Goal: Task Accomplishment & Management: Complete application form

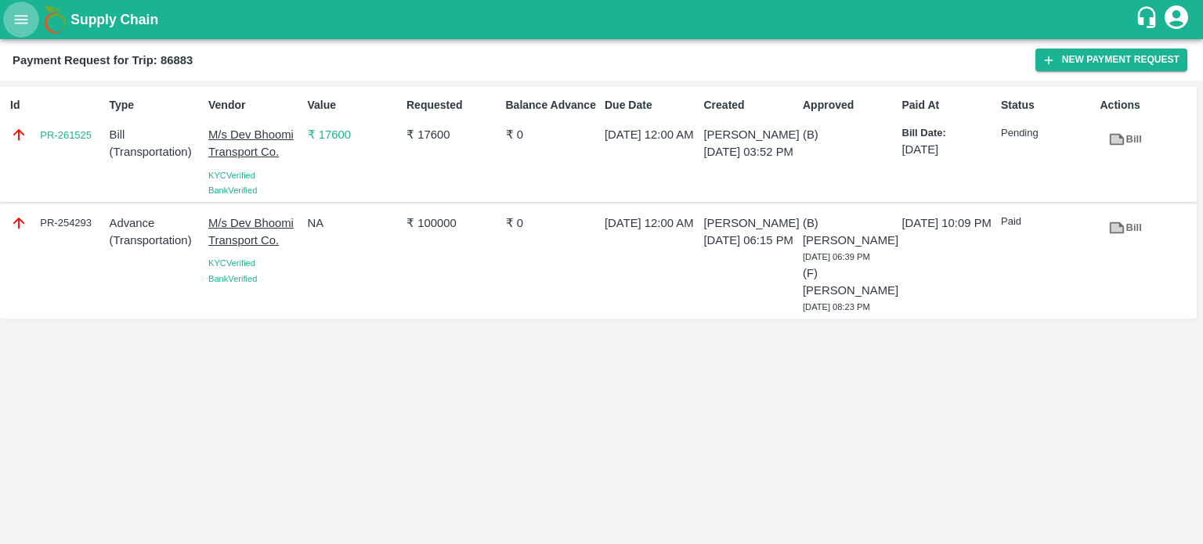
click at [13, 8] on button "open drawer" at bounding box center [21, 20] width 36 height 36
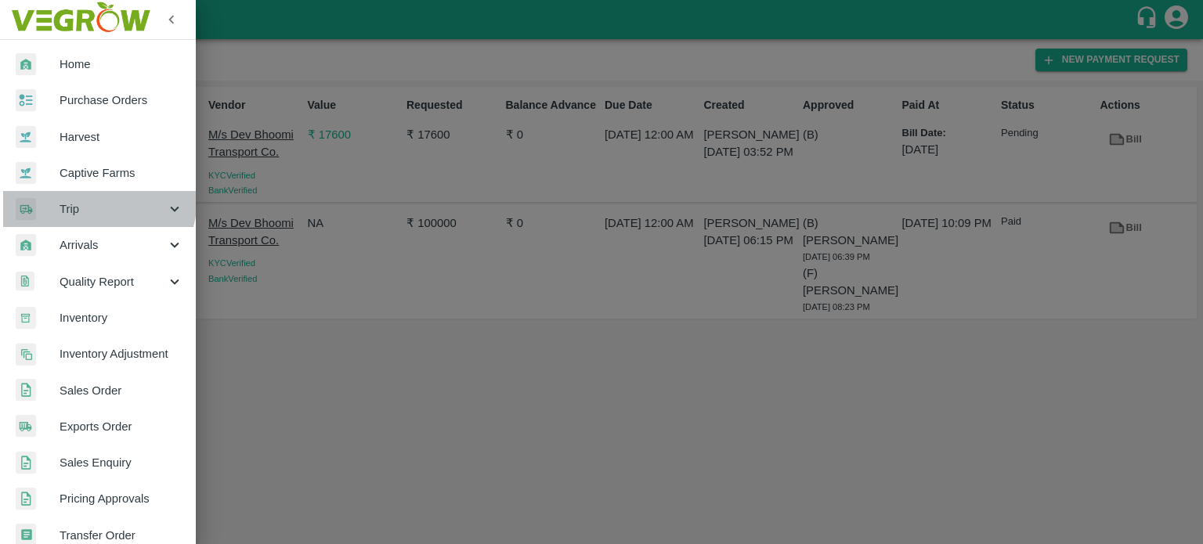
click at [77, 197] on div "Trip" at bounding box center [98, 209] width 196 height 36
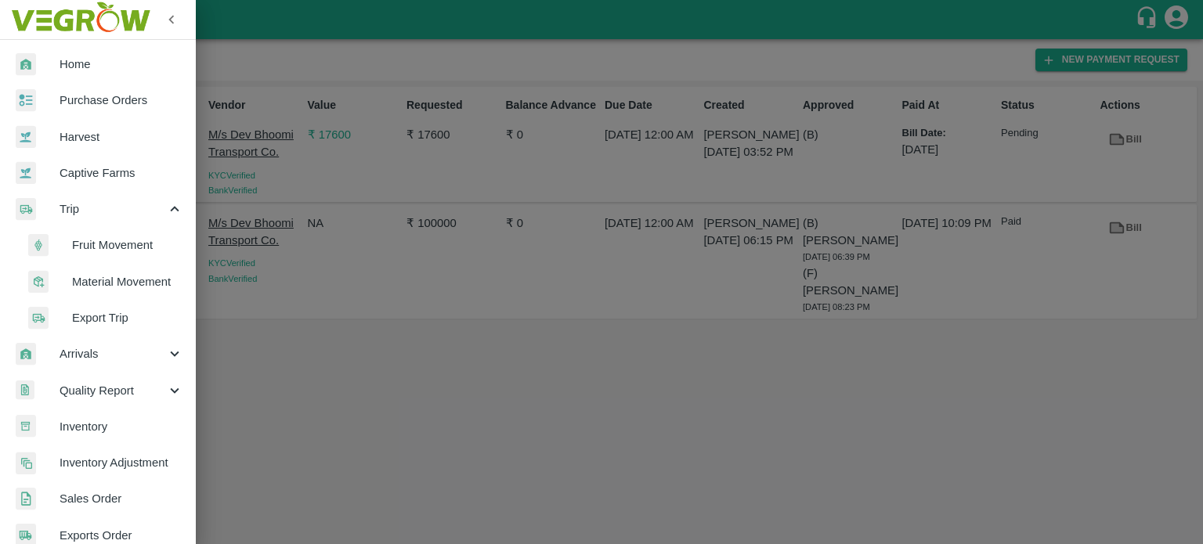
scroll to position [456, 0]
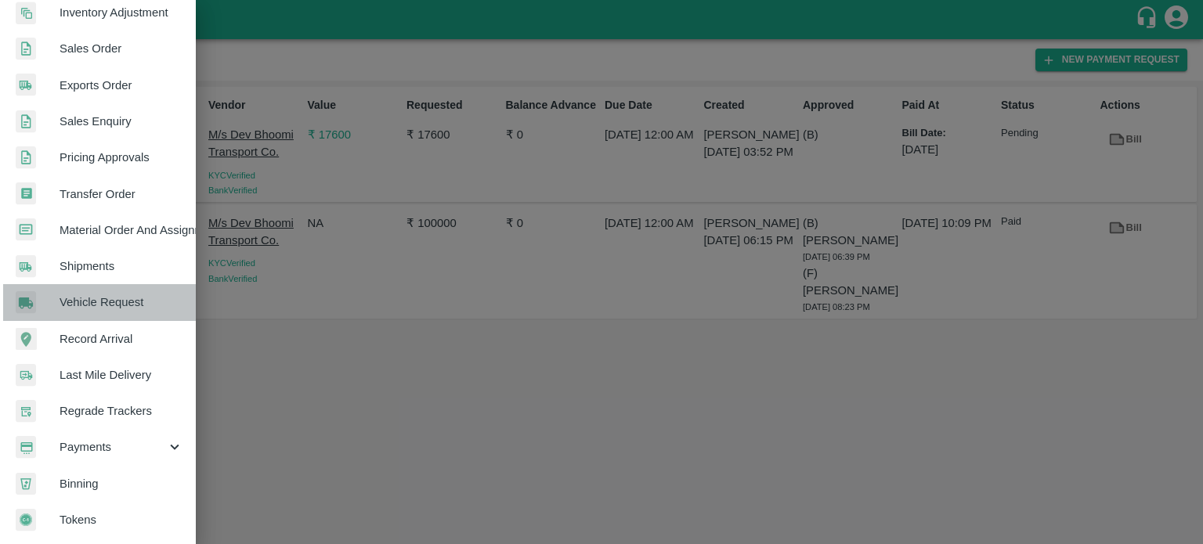
click at [124, 294] on span "Vehicle Request" at bounding box center [122, 302] width 124 height 17
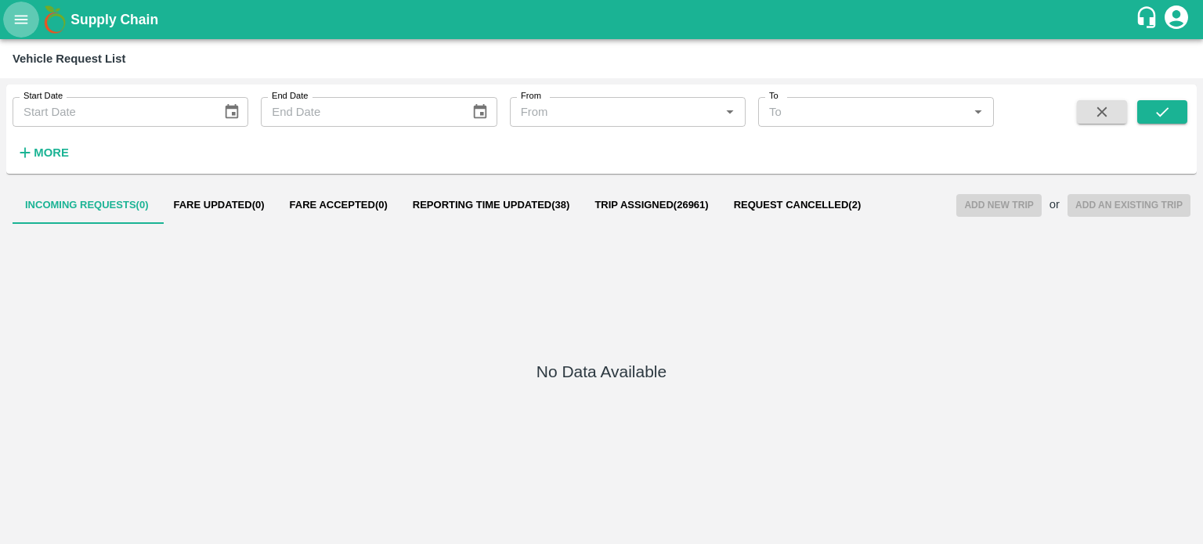
click at [450, 215] on button "Reporting Time Updated ( 38 )" at bounding box center [491, 205] width 182 height 38
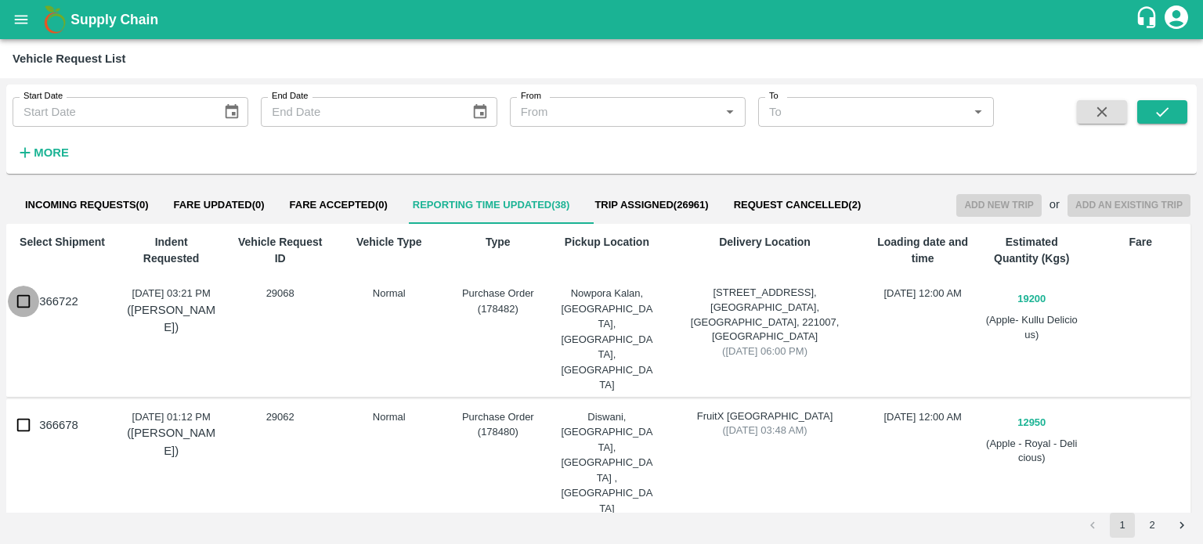
click at [28, 297] on input "366722" at bounding box center [23, 301] width 31 height 31
checkbox input "true"
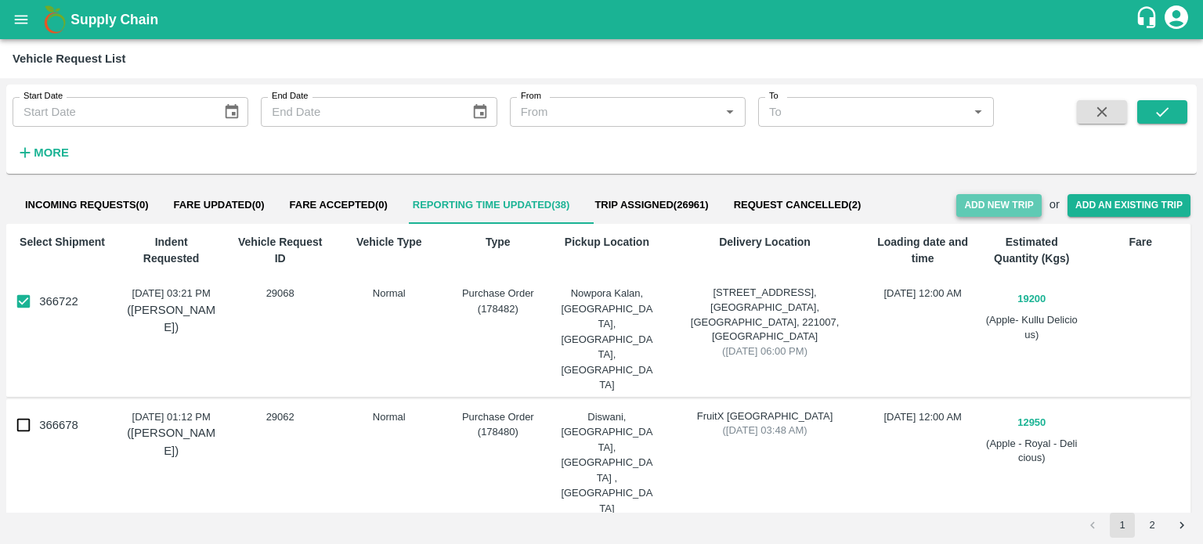
click at [987, 201] on button "Add New Trip" at bounding box center [998, 205] width 85 height 23
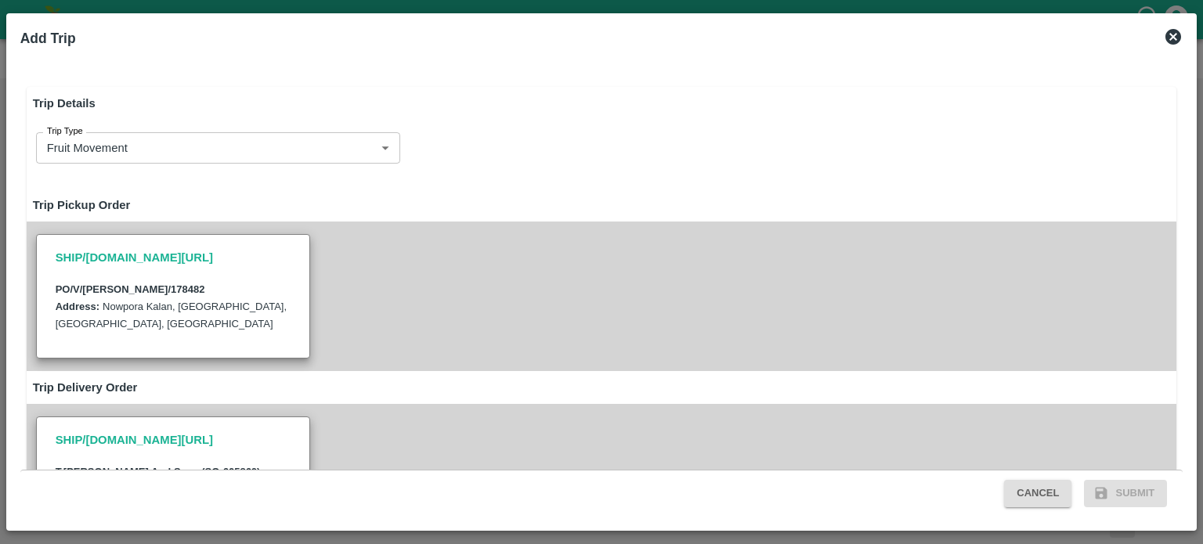
type input "19200"
type input "Normal"
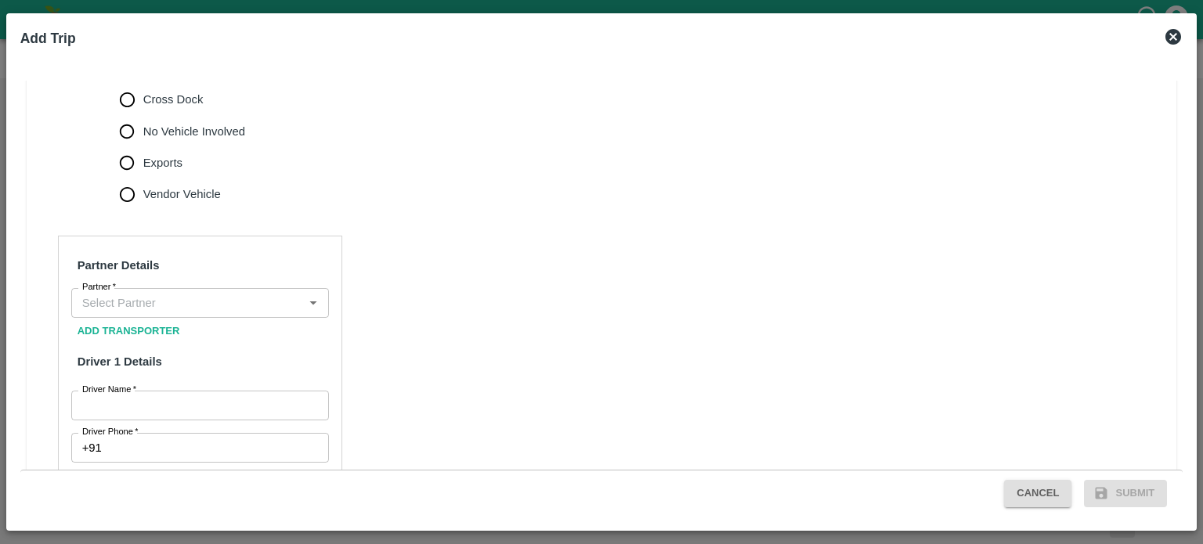
scroll to position [590, 0]
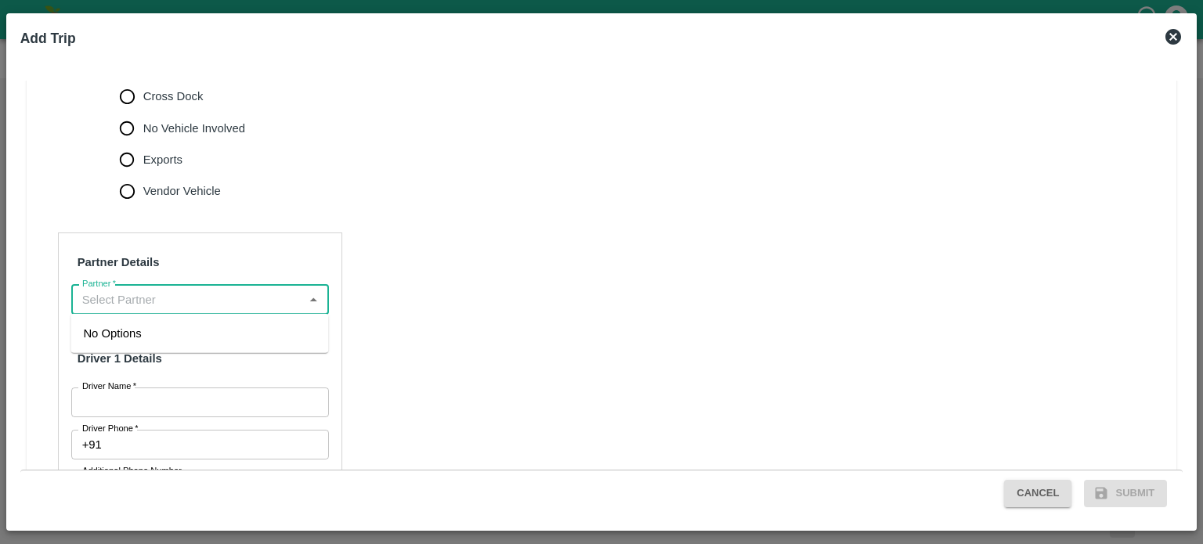
click at [193, 294] on input "Partner   *" at bounding box center [187, 300] width 222 height 20
click at [194, 296] on input "Partner   *" at bounding box center [187, 300] width 222 height 20
type input "K"
click at [194, 296] on input "Partner   *" at bounding box center [187, 300] width 222 height 20
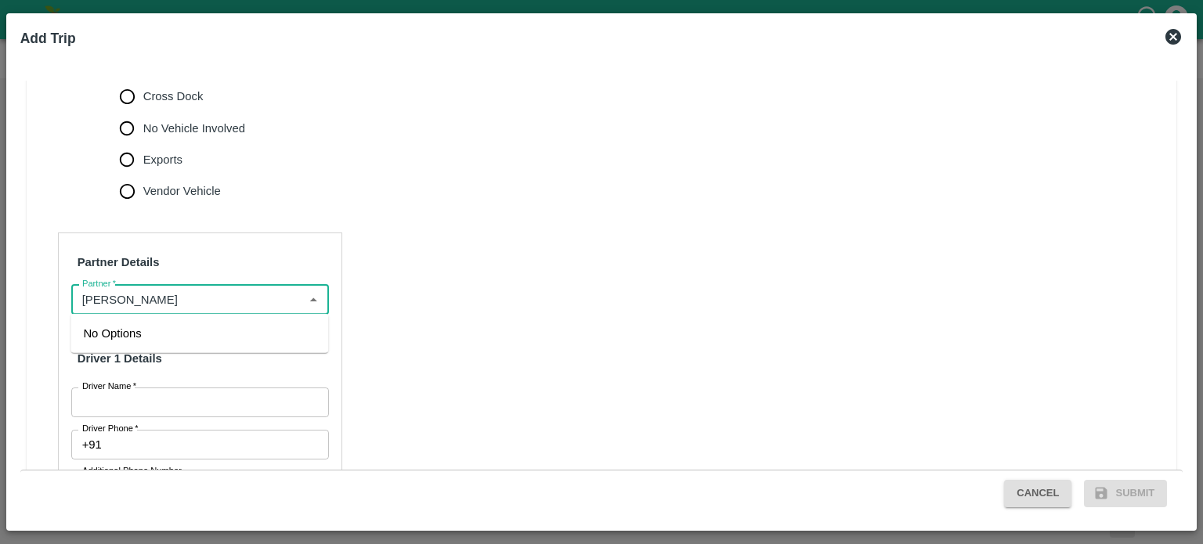
click at [194, 296] on input "Partner   *" at bounding box center [187, 300] width 222 height 20
type input "A"
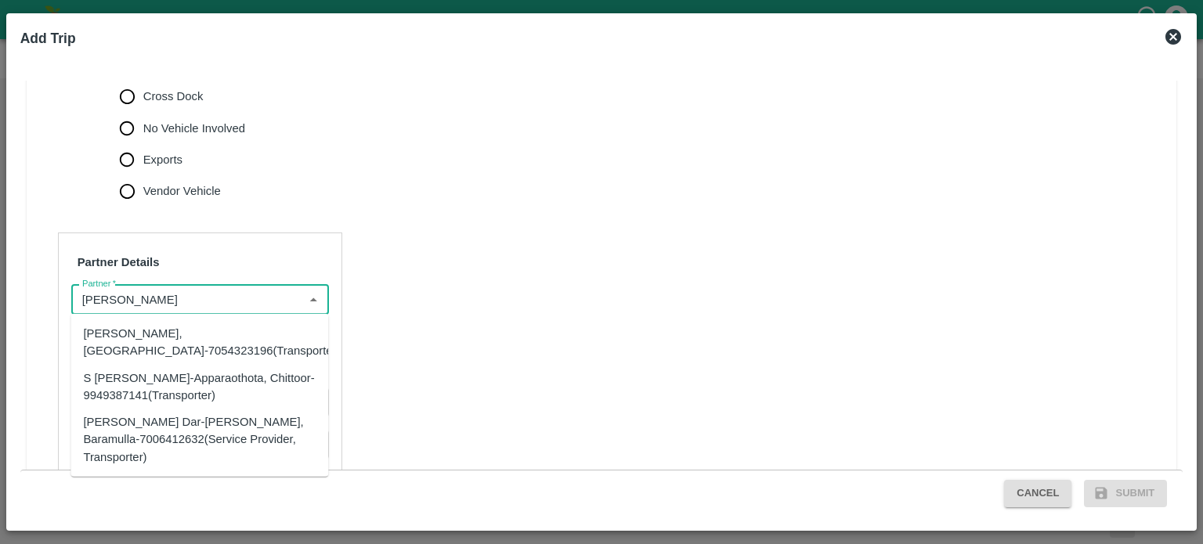
click at [181, 427] on div "Akeel Ayoub Dar-Noor Abad, Baramulla-7006412632(Service Provider, Transporter)" at bounding box center [199, 439] width 233 height 52
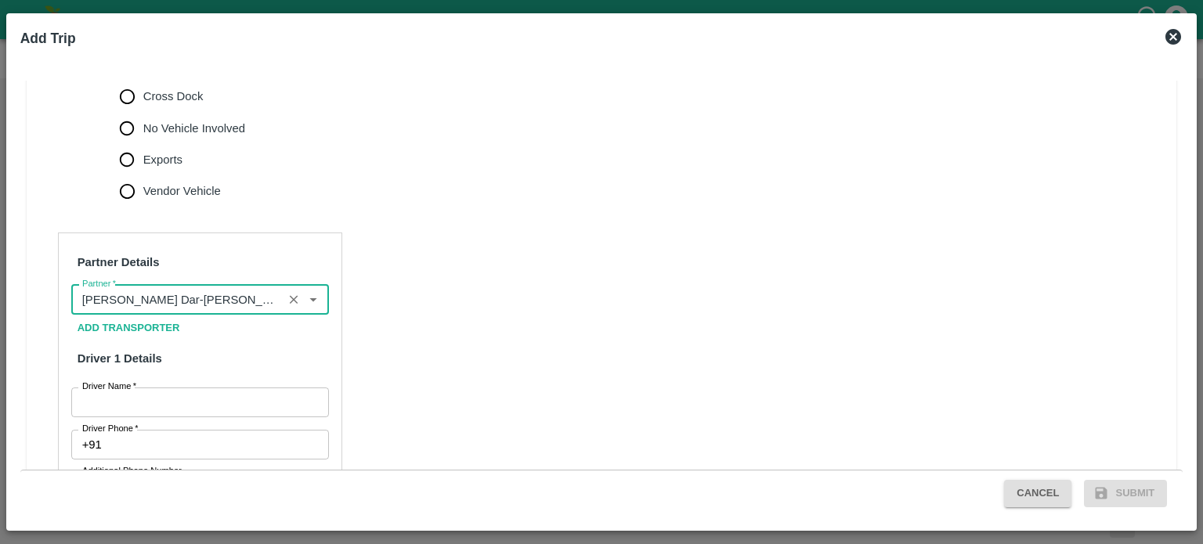
scroll to position [0, 235]
type input "Akeel Ayoub Dar-Noor Abad, Baramulla-7006412632(Service Provider, Transporter)"
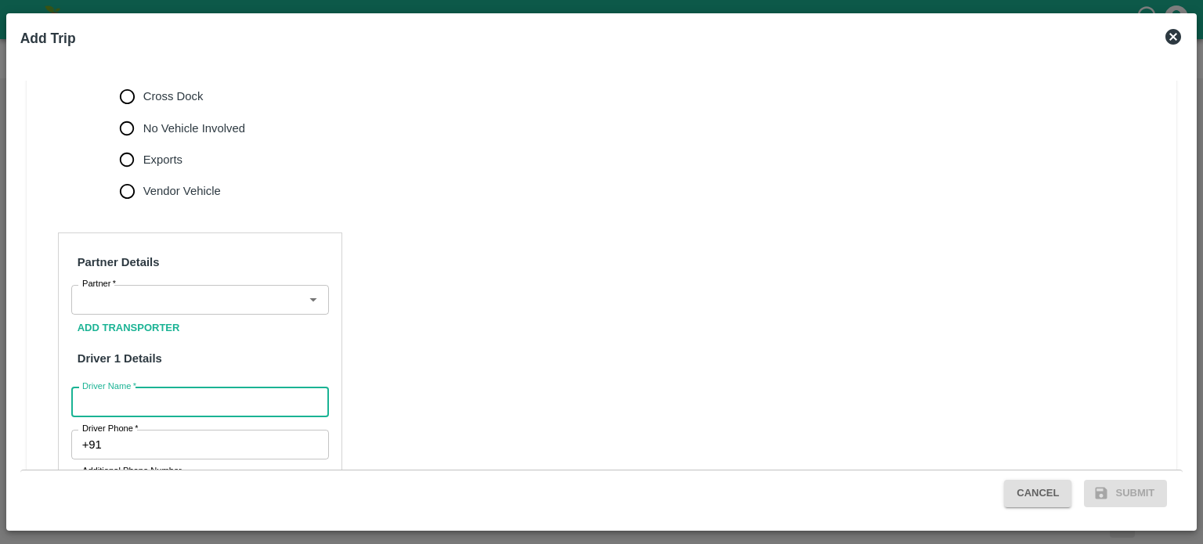
scroll to position [0, 0]
click at [172, 406] on input "Driver Name   *" at bounding box center [200, 403] width 258 height 30
type input "Mehander"
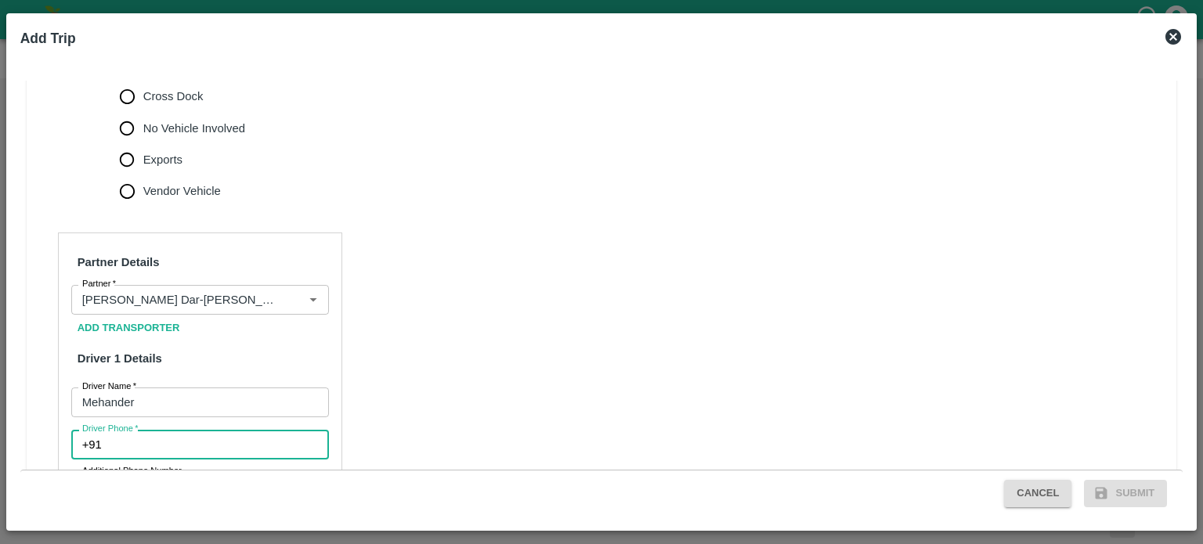
click at [153, 451] on input "Driver Phone   *" at bounding box center [218, 445] width 221 height 30
click at [161, 447] on input "91860" at bounding box center [218, 445] width 221 height 30
type input "9"
click at [161, 447] on input "Driver Phone   *" at bounding box center [218, 445] width 221 height 30
type input "9186082991"
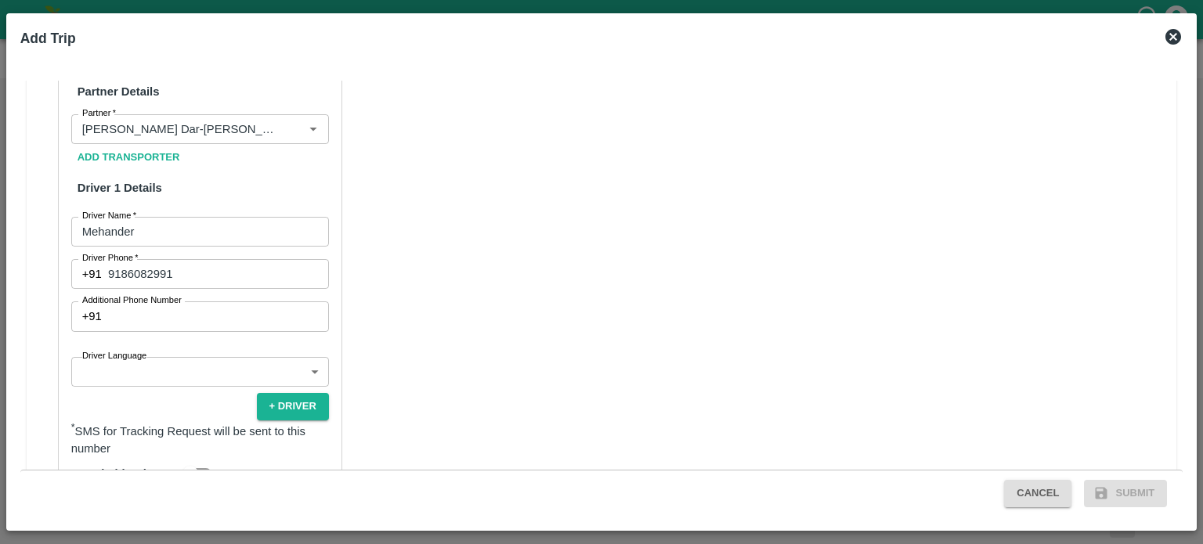
scroll to position [764, 0]
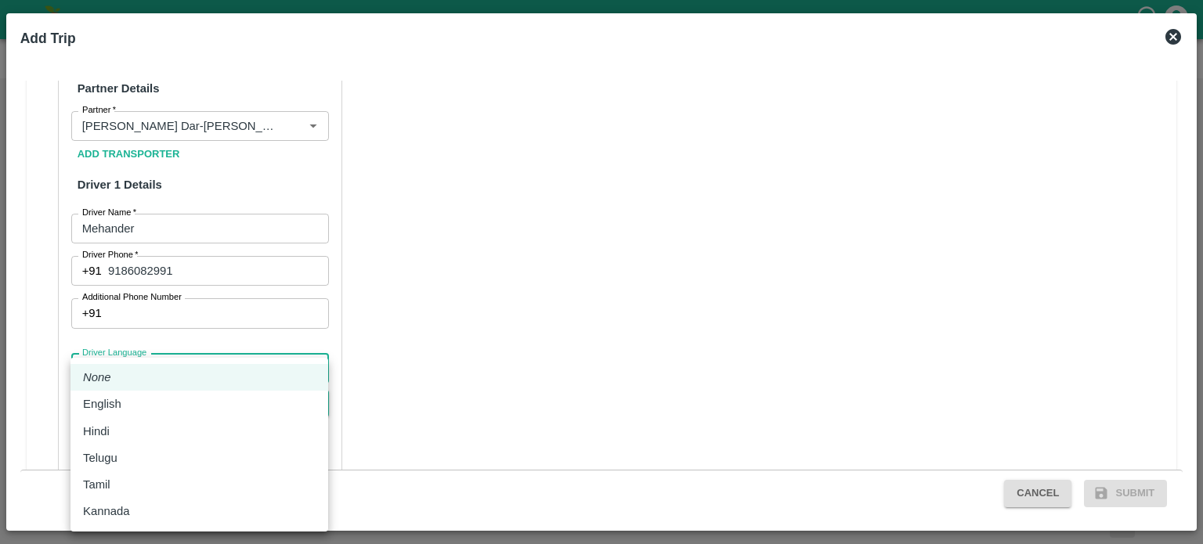
click at [182, 379] on body "Supply Chain Vehicle Request List Start Date Start Date End Date End Date From …" at bounding box center [601, 272] width 1203 height 544
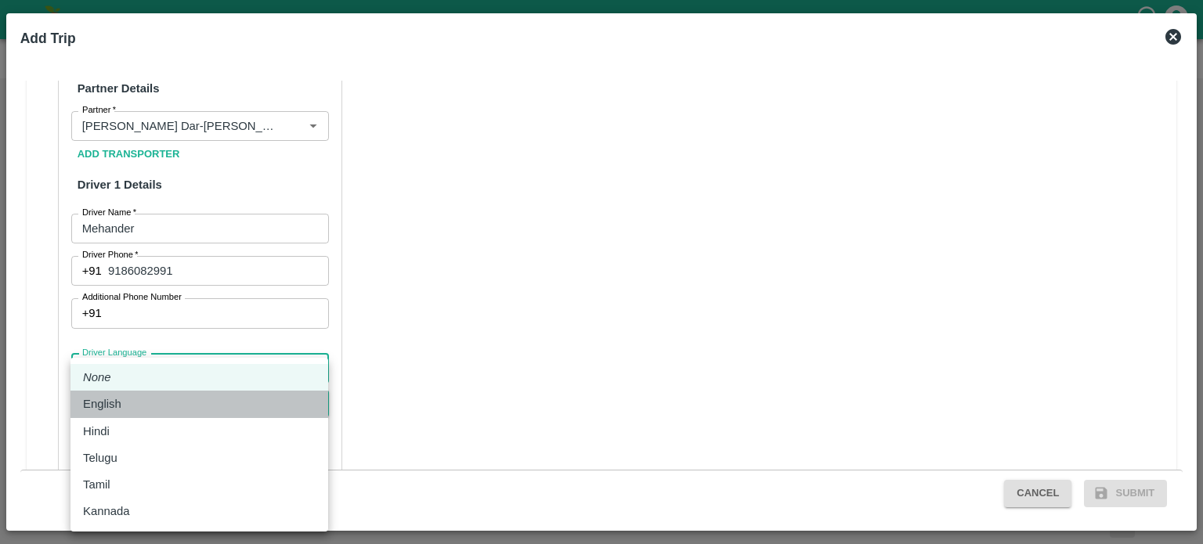
click at [116, 399] on p "English" at bounding box center [102, 403] width 38 height 17
type input "en"
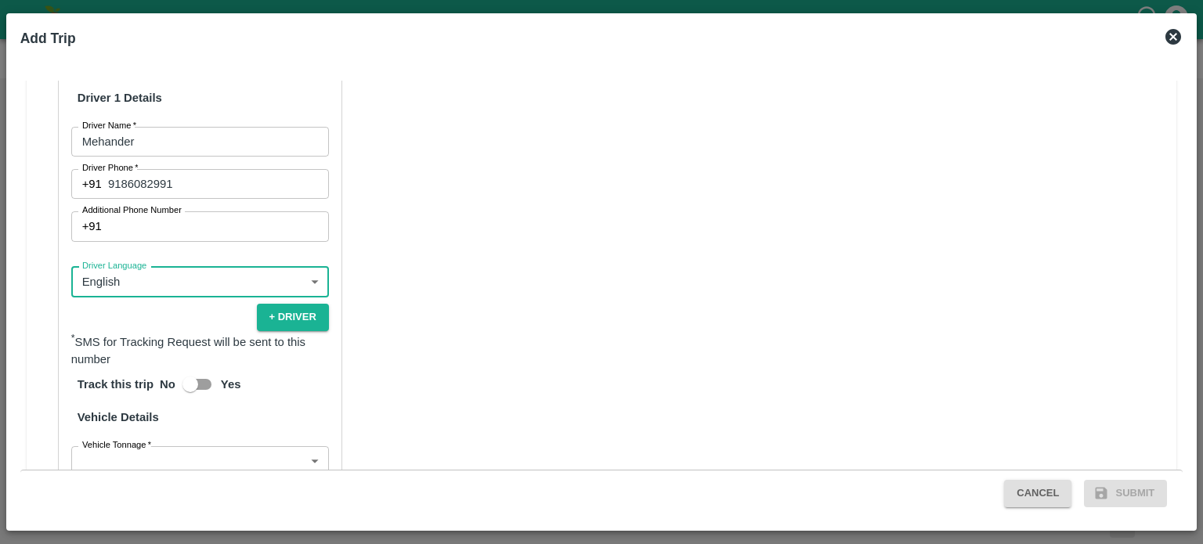
scroll to position [852, 0]
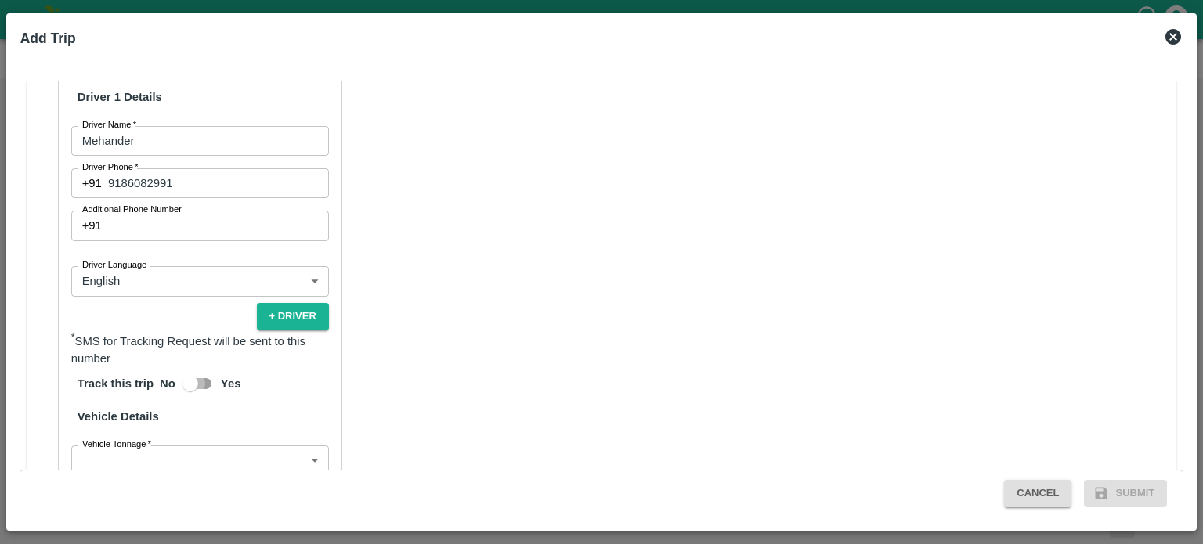
click at [200, 391] on input "Yes" at bounding box center [190, 384] width 89 height 30
checkbox input "true"
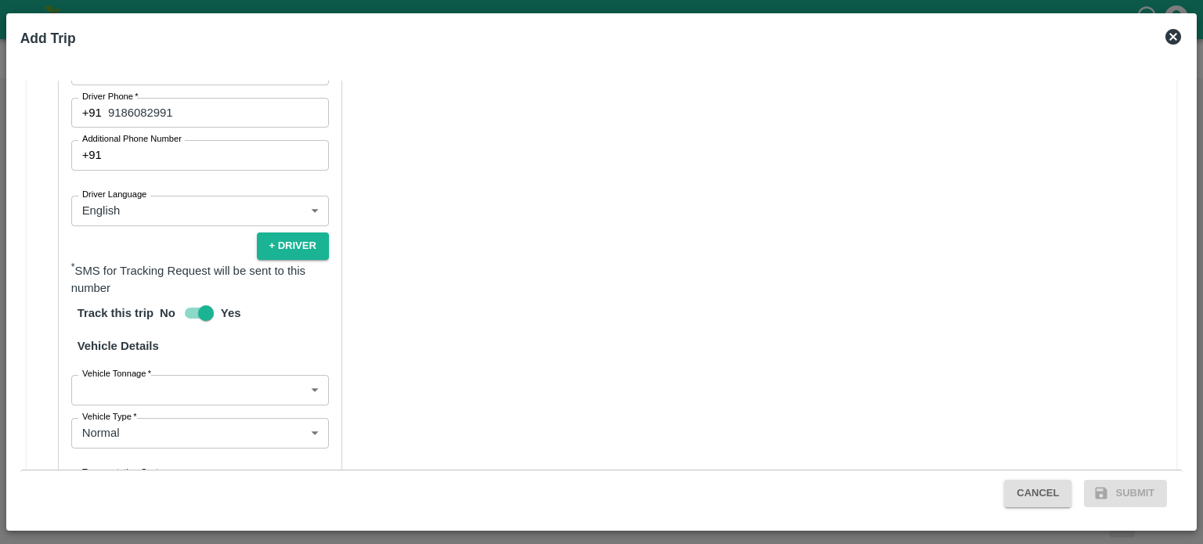
scroll to position [927, 0]
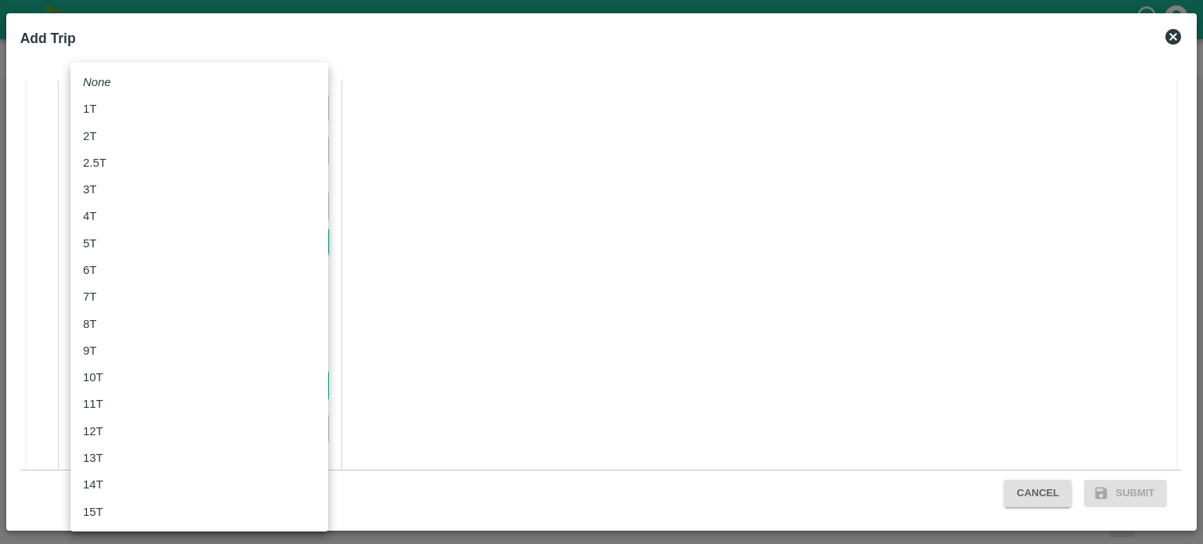
click at [194, 374] on body "Supply Chain Vehicle Request List Start Date Start Date End Date End Date From …" at bounding box center [601, 272] width 1203 height 544
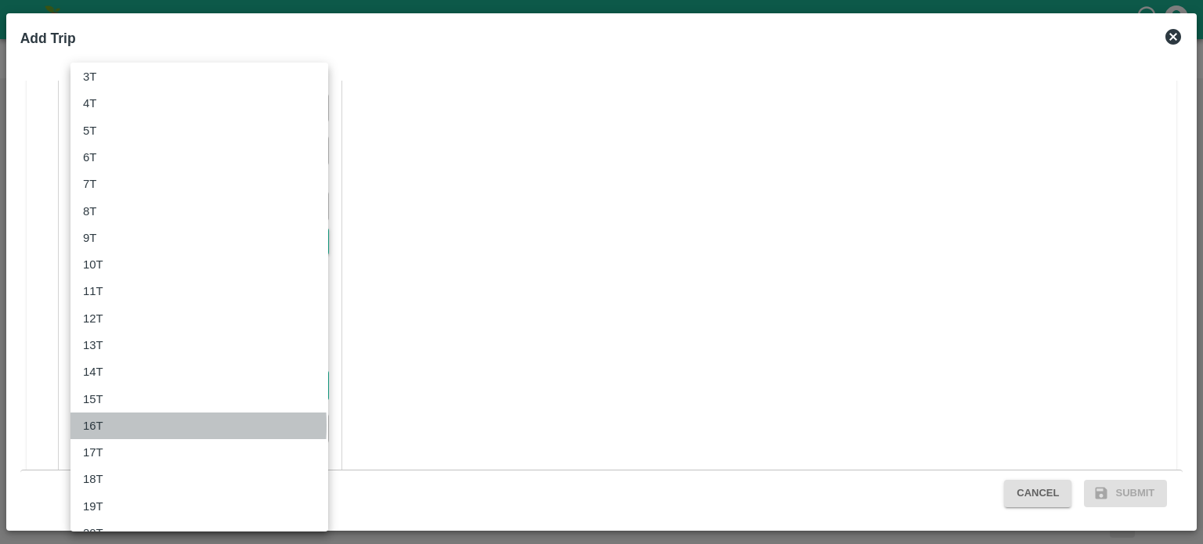
click at [93, 425] on p "16T" at bounding box center [93, 425] width 20 height 17
type input "16000"
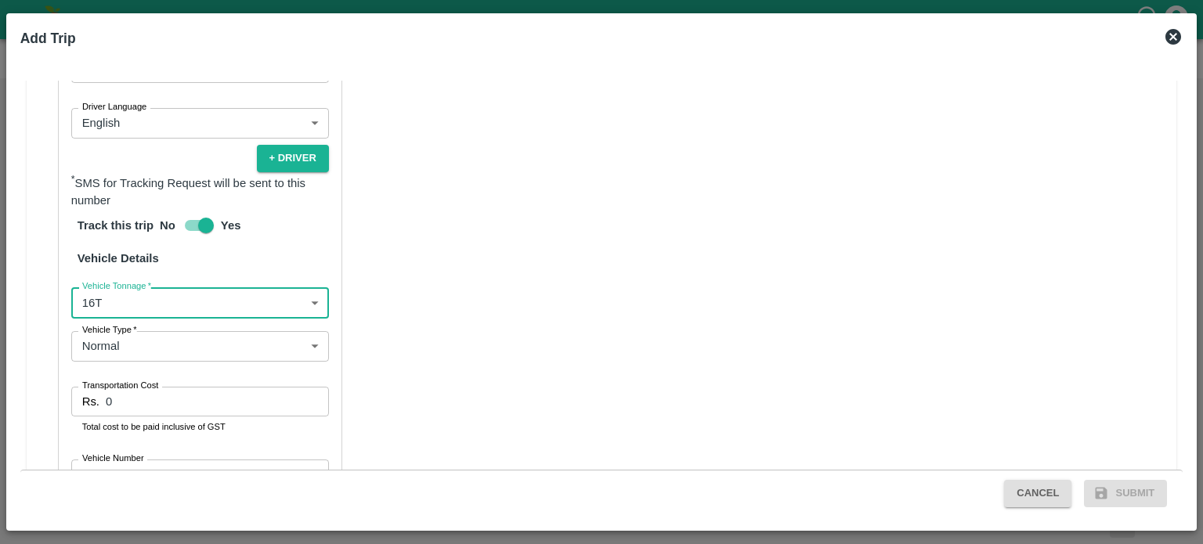
scroll to position [1023, 0]
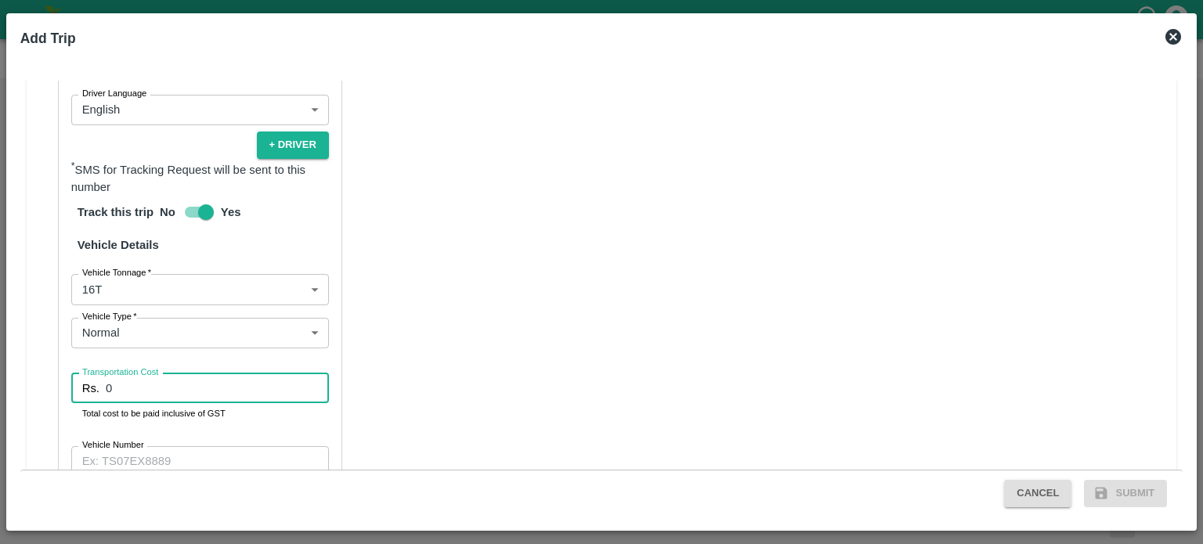
click at [135, 395] on input "0" at bounding box center [217, 388] width 223 height 30
click at [135, 395] on input "Transportation Cost" at bounding box center [217, 388] width 223 height 30
type input "149580"
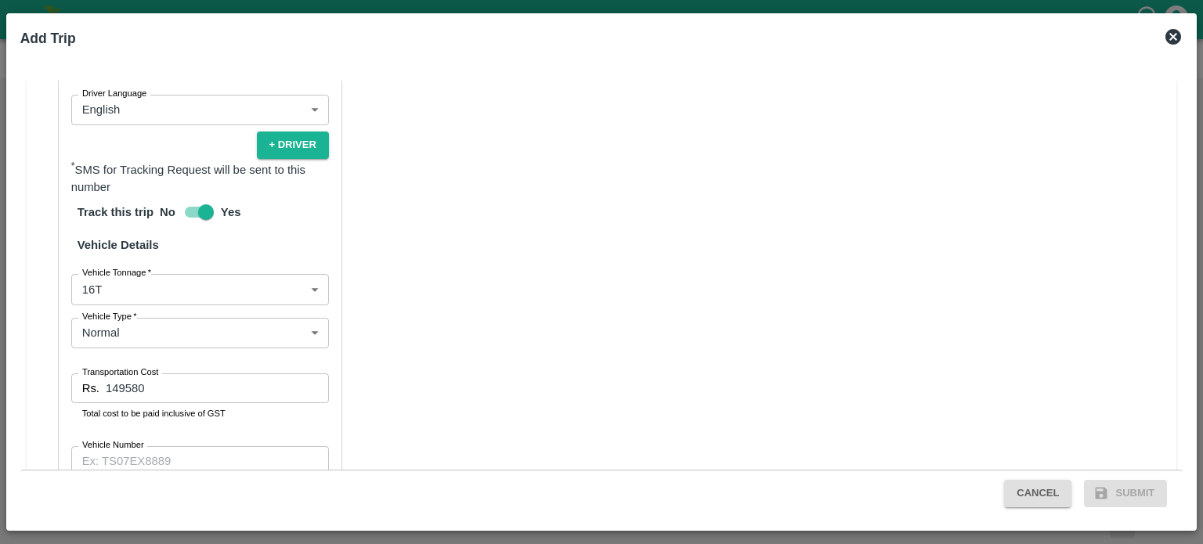
click at [241, 427] on div "Partner Details Partner   * Partner Add Transporter Driver 1 Details Driver Nam…" at bounding box center [200, 175] width 284 height 751
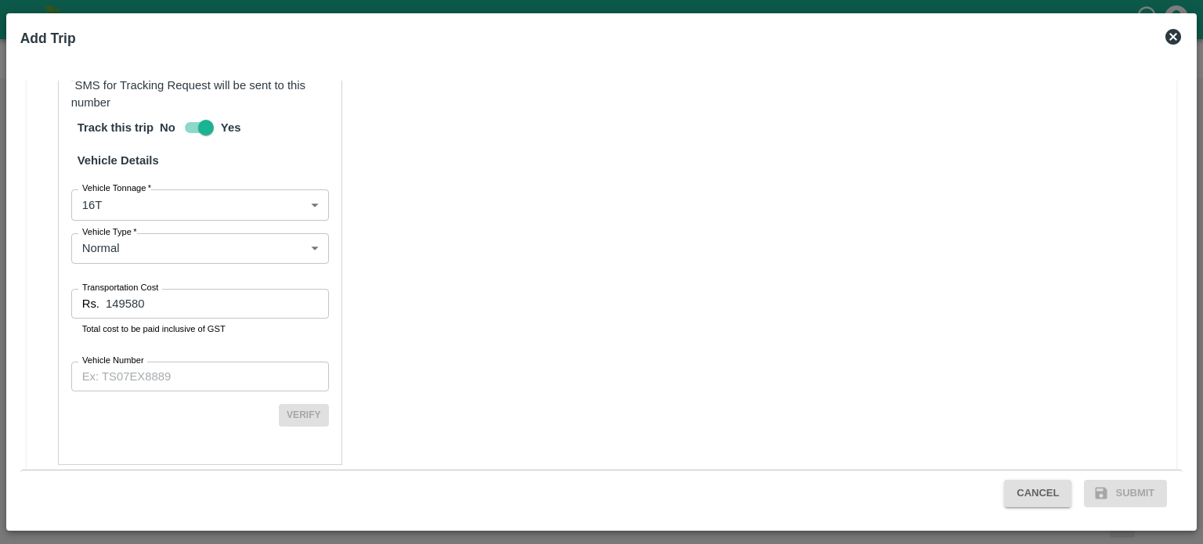
scroll to position [1109, 0]
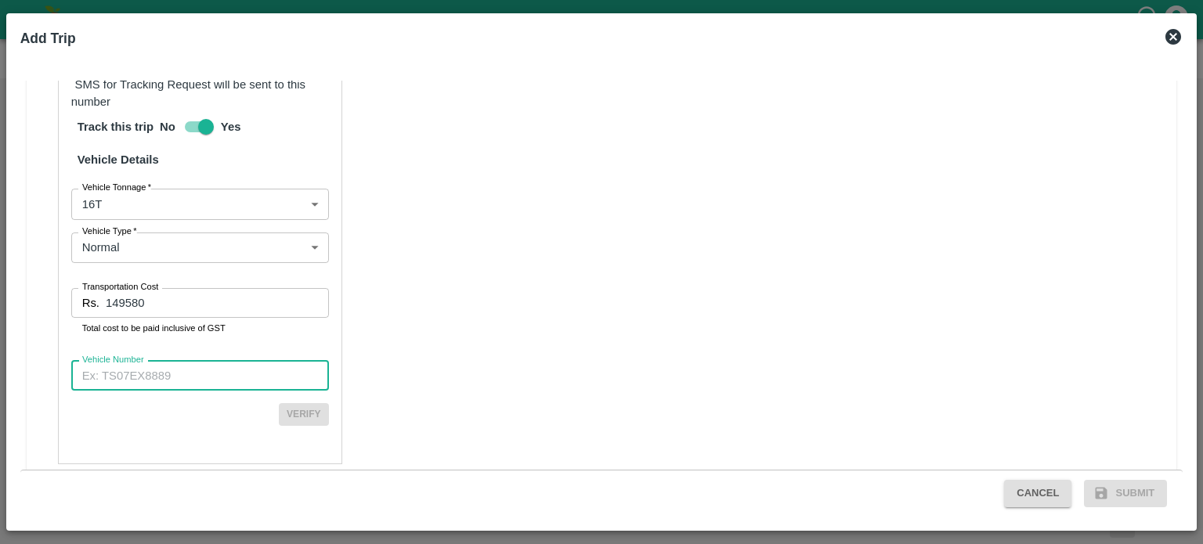
click at [173, 377] on input "Vehicle Number" at bounding box center [200, 376] width 258 height 30
type input "PB06V9771"
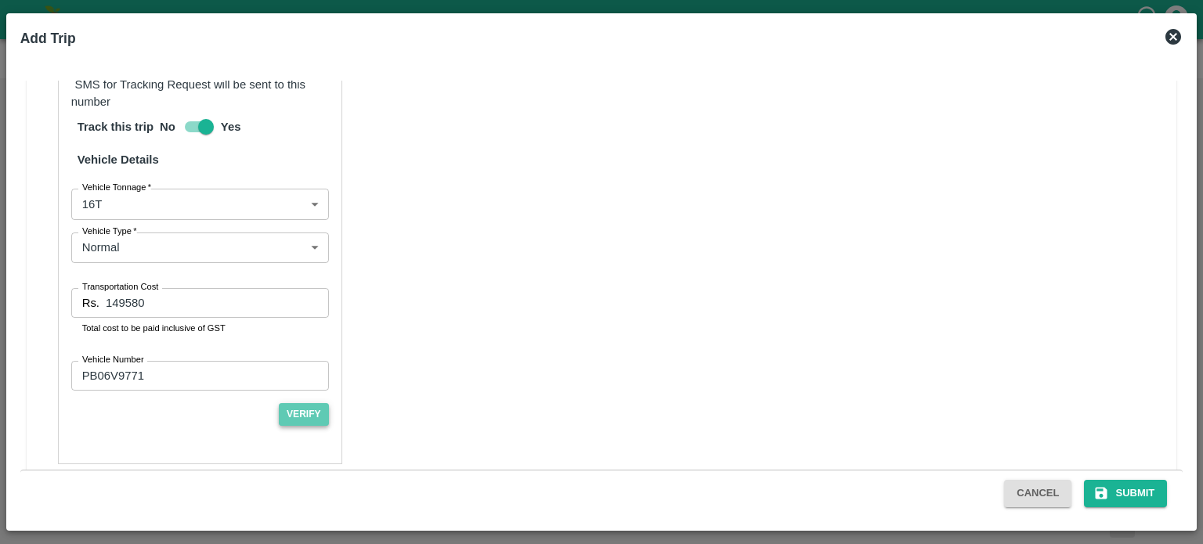
click at [301, 407] on button "Verify" at bounding box center [304, 414] width 50 height 23
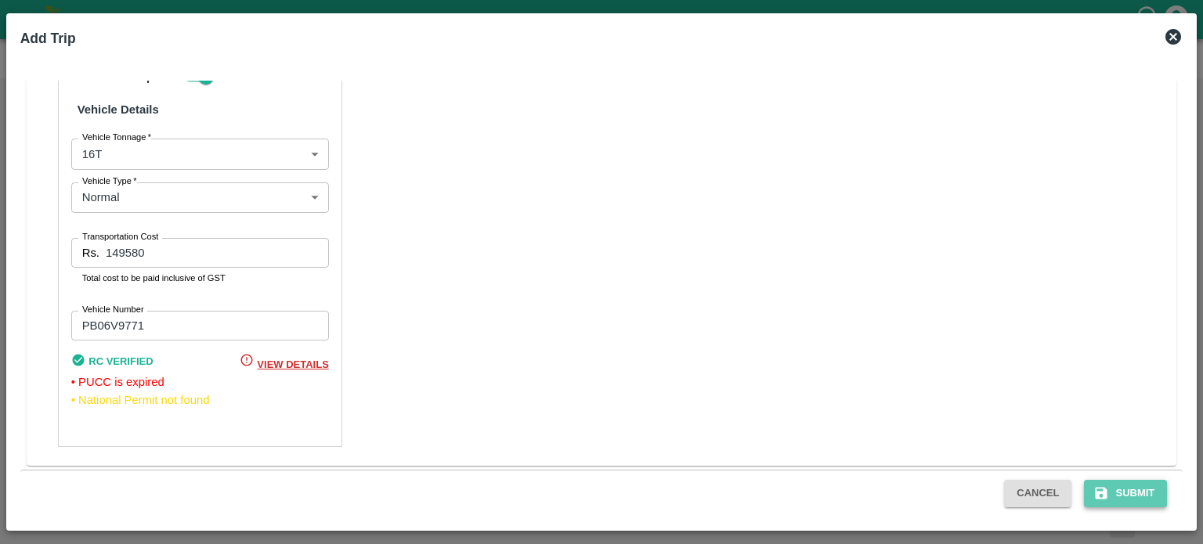
click at [1119, 493] on button "Submit" at bounding box center [1125, 493] width 83 height 27
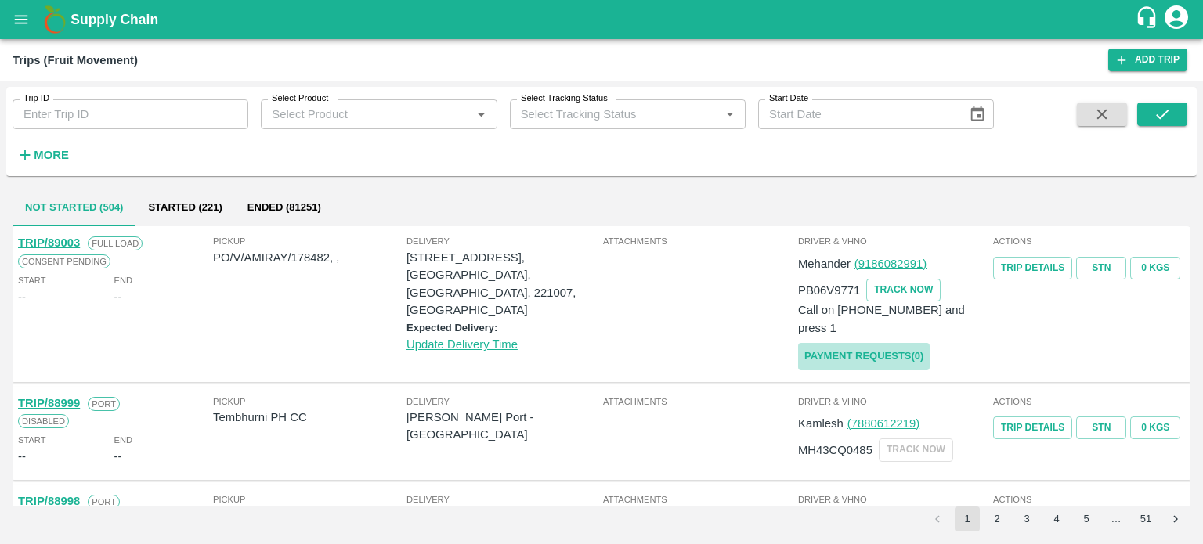
click at [852, 343] on link "Payment Requests( 0 )" at bounding box center [864, 356] width 132 height 27
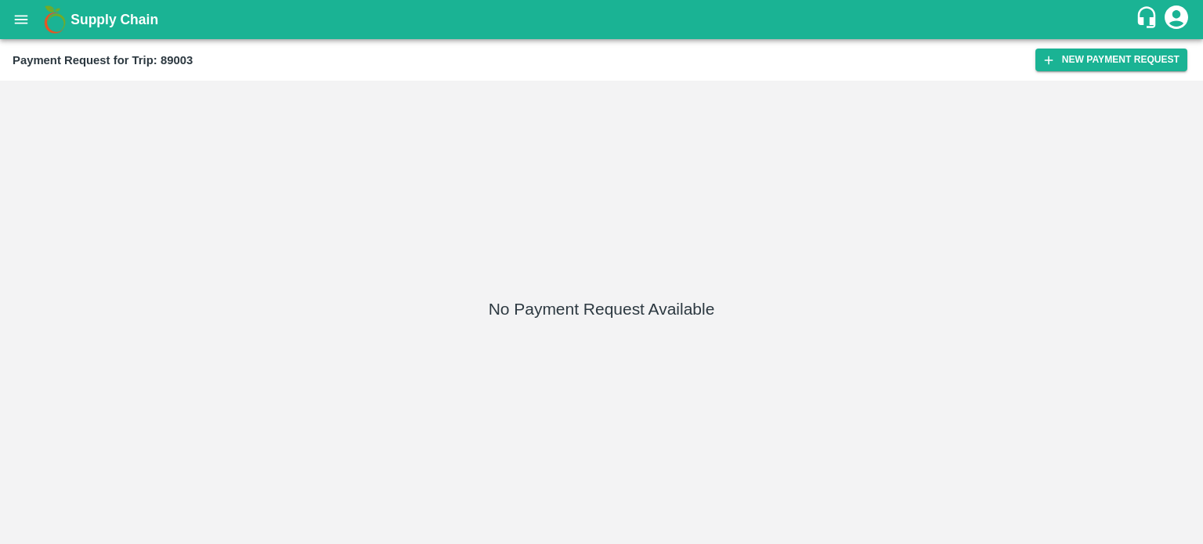
click at [540, 341] on div "No Payment Request Available" at bounding box center [601, 312] width 1190 height 451
click at [1068, 56] on button "New Payment Request" at bounding box center [1111, 60] width 152 height 23
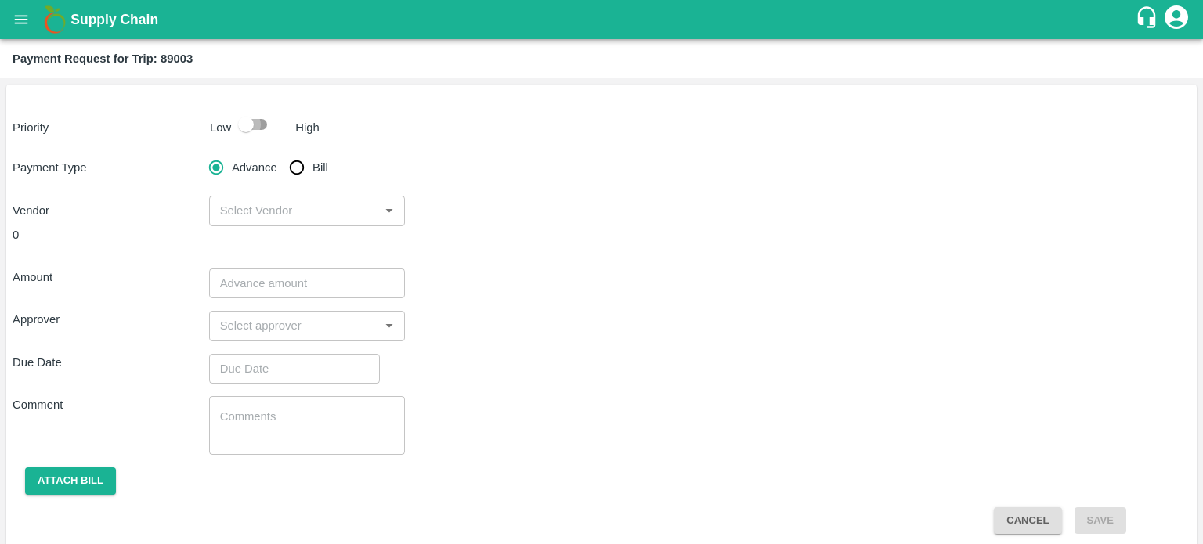
click at [269, 135] on input "checkbox" at bounding box center [245, 125] width 89 height 30
checkbox input "true"
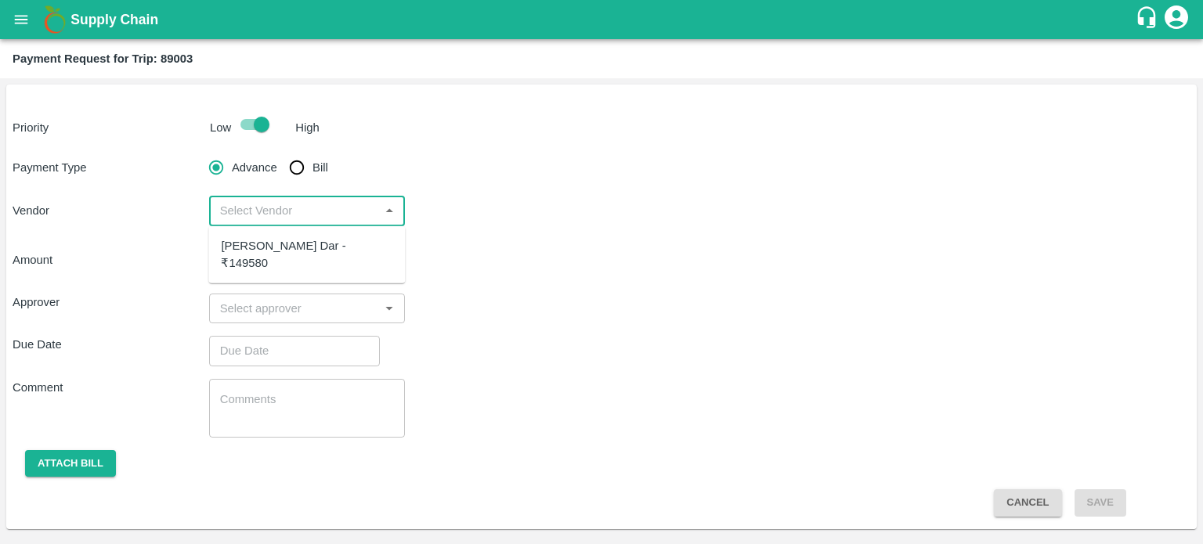
click at [285, 207] on input "input" at bounding box center [294, 210] width 161 height 20
click at [280, 243] on div "[PERSON_NAME] Dar - ₹149580" at bounding box center [306, 254] width 171 height 35
type input "[PERSON_NAME] Dar - ₹149580"
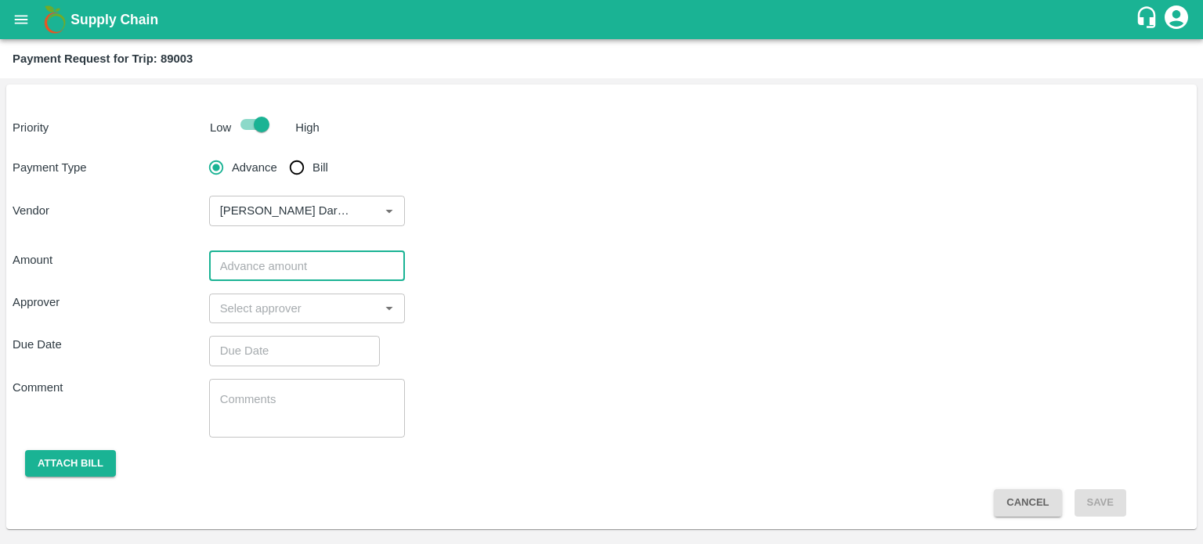
click at [294, 265] on input "number" at bounding box center [307, 266] width 197 height 30
click at [300, 263] on input "10000" at bounding box center [307, 266] width 197 height 30
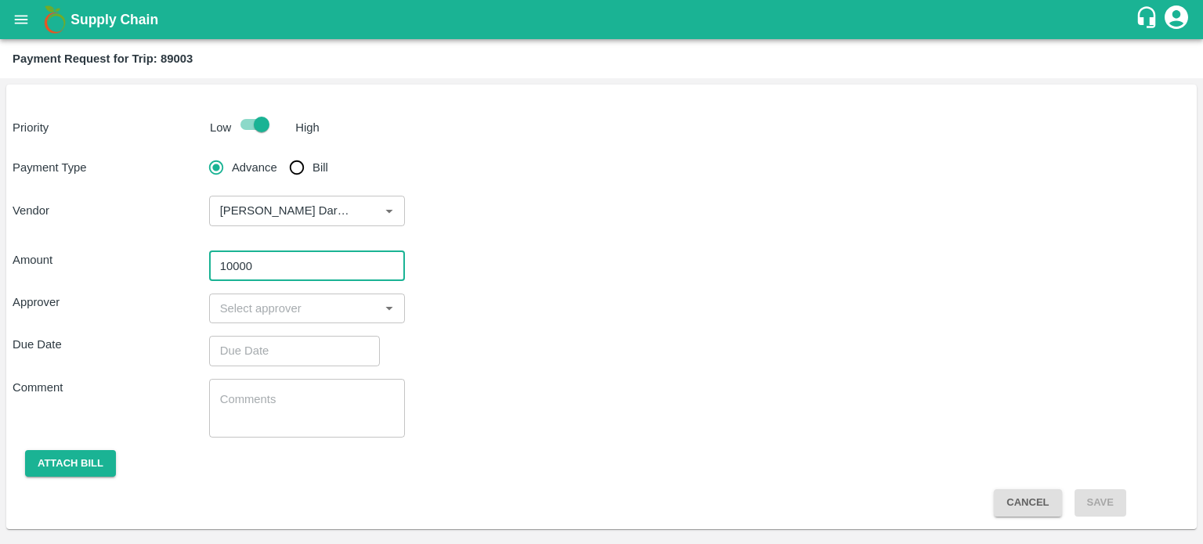
click at [300, 263] on input "10000" at bounding box center [307, 266] width 197 height 30
click at [300, 263] on input "010000" at bounding box center [307, 266] width 197 height 30
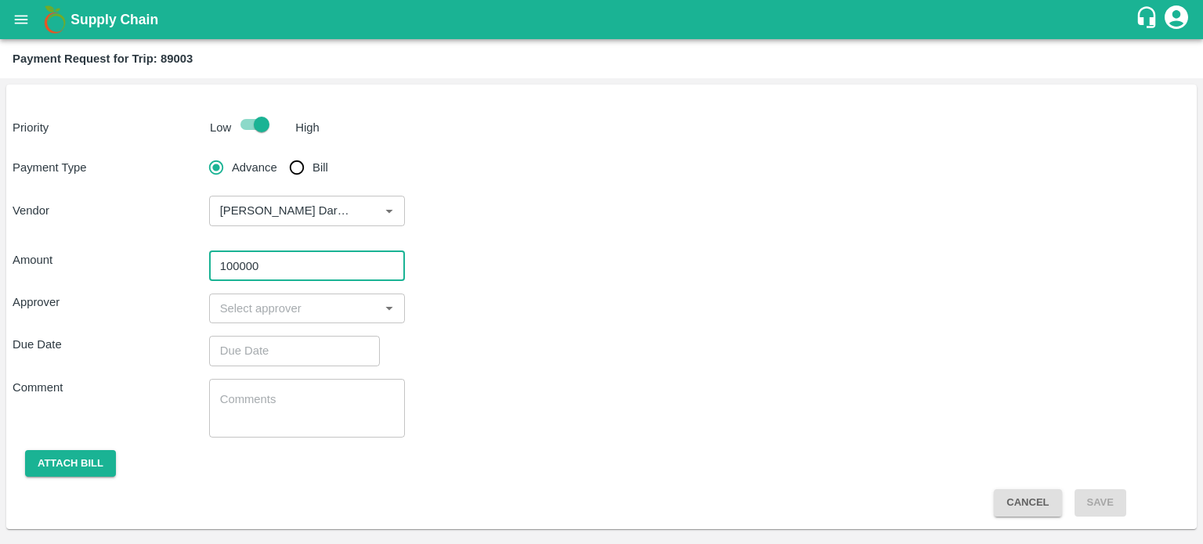
type input "100000"
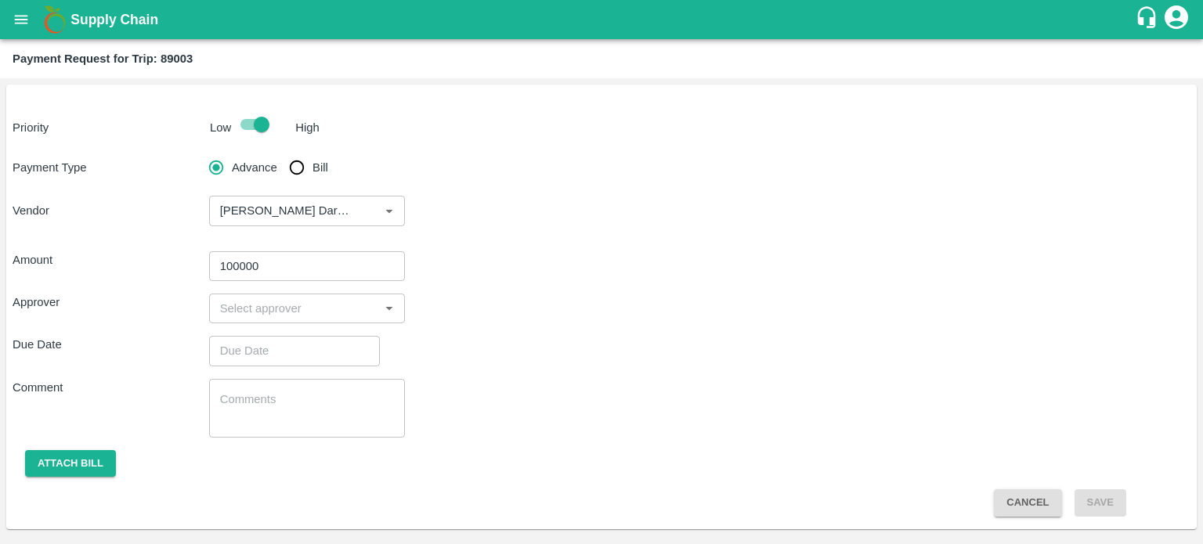
click at [482, 379] on div "Comment x ​" at bounding box center [602, 408] width 1178 height 59
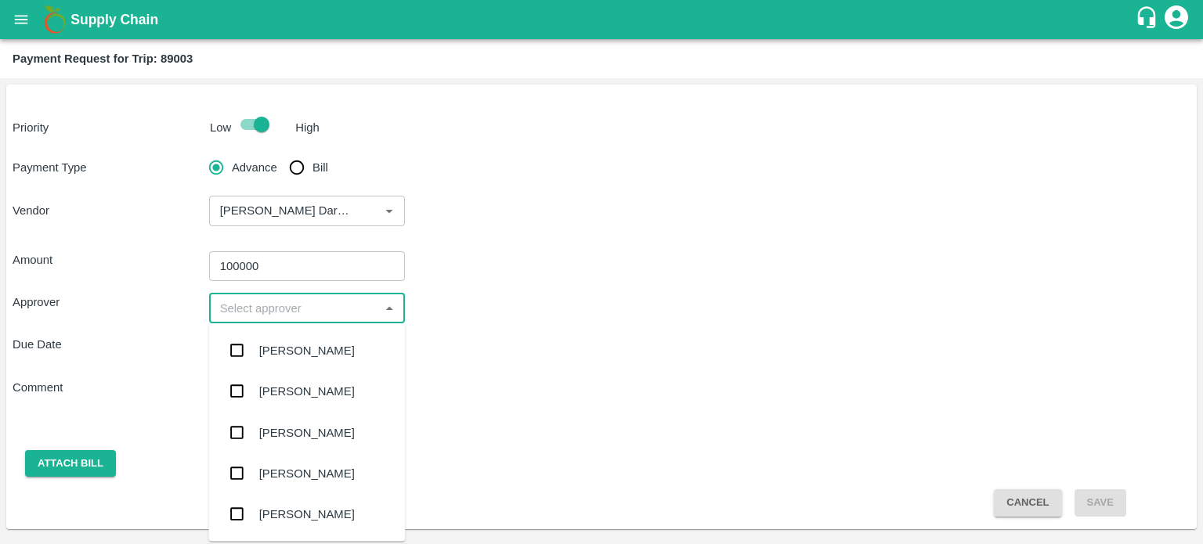
click at [269, 307] on input "input" at bounding box center [294, 308] width 161 height 20
type input "PAL"
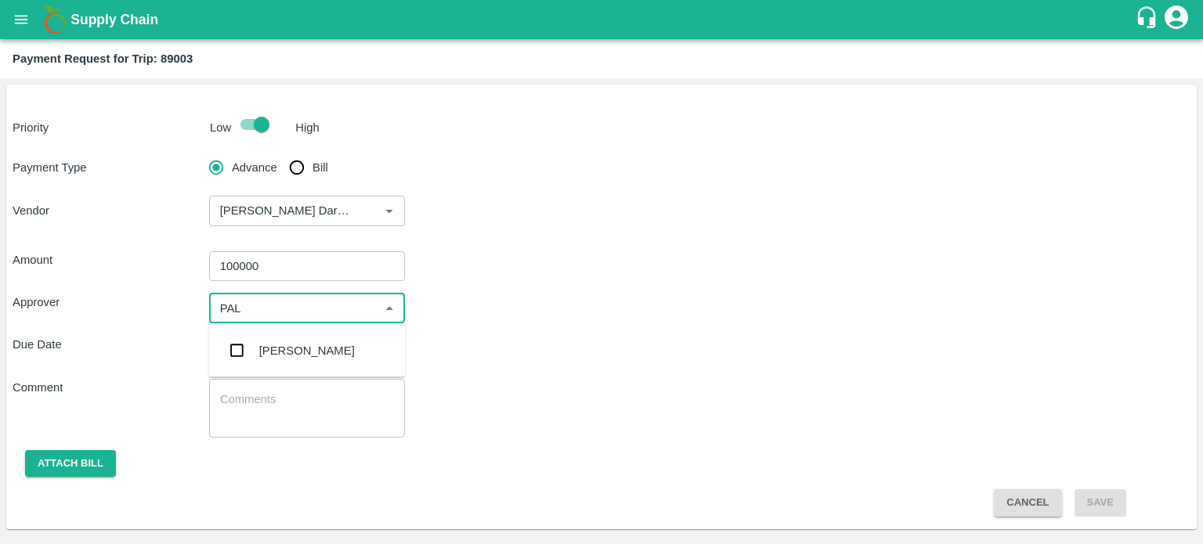
click at [288, 348] on div "[PERSON_NAME]" at bounding box center [307, 350] width 96 height 17
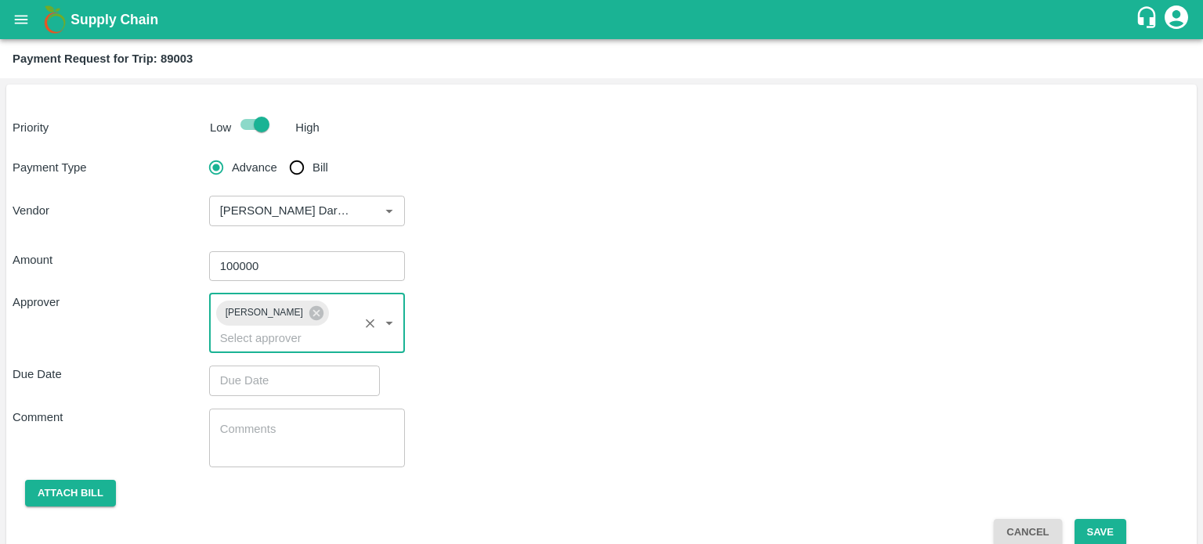
scroll to position [21, 0]
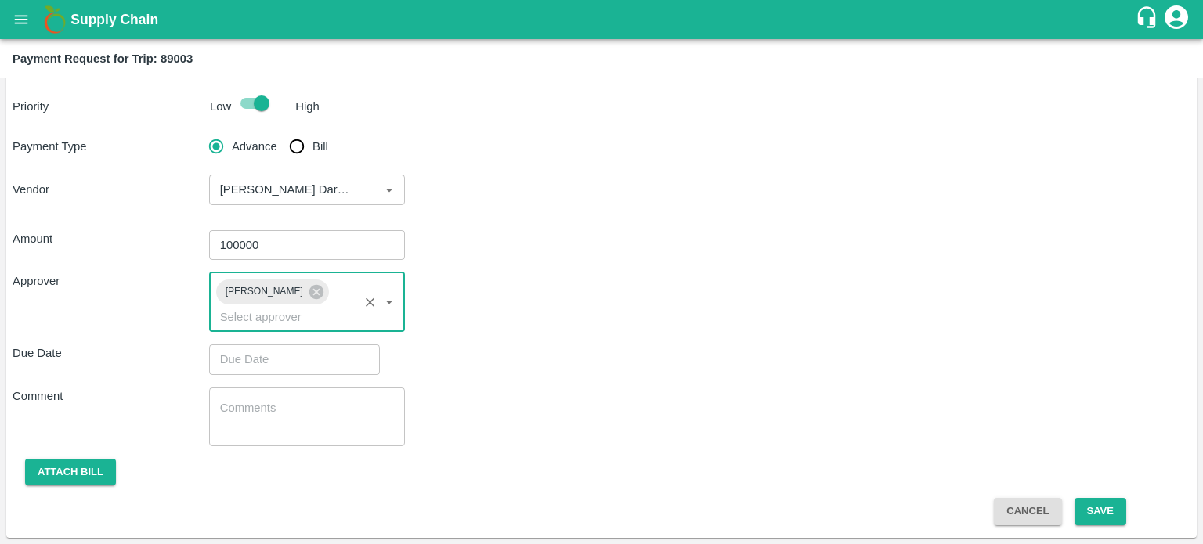
type input "DD/MM/YYYY hh:mm aa"
click at [310, 358] on input "DD/MM/YYYY hh:mm aa" at bounding box center [289, 359] width 160 height 30
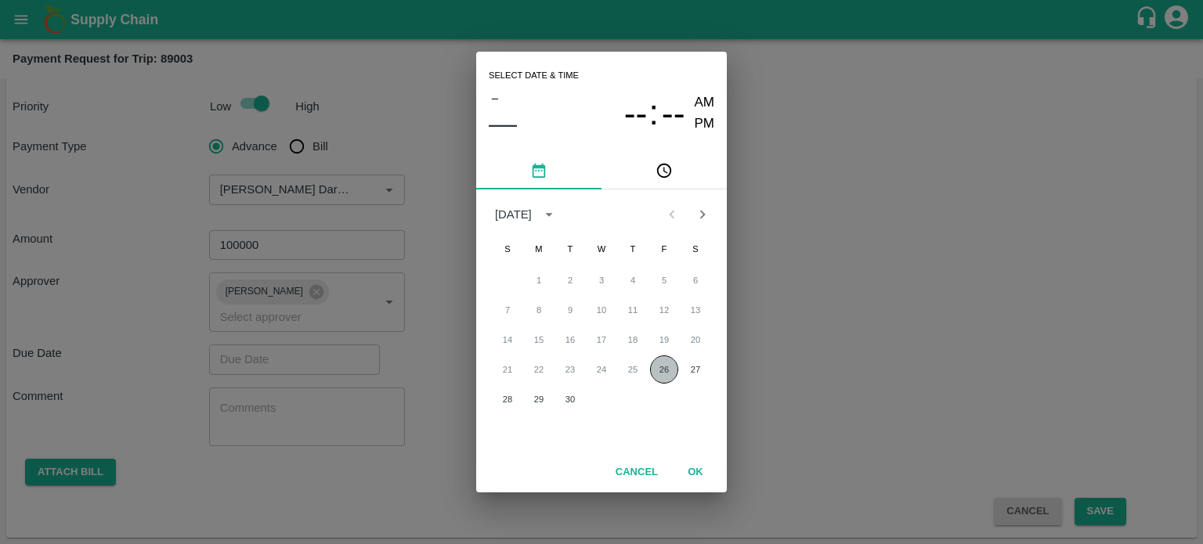
click at [661, 373] on button "26" at bounding box center [664, 369] width 28 height 28
type input "[DATE] 12:00 AM"
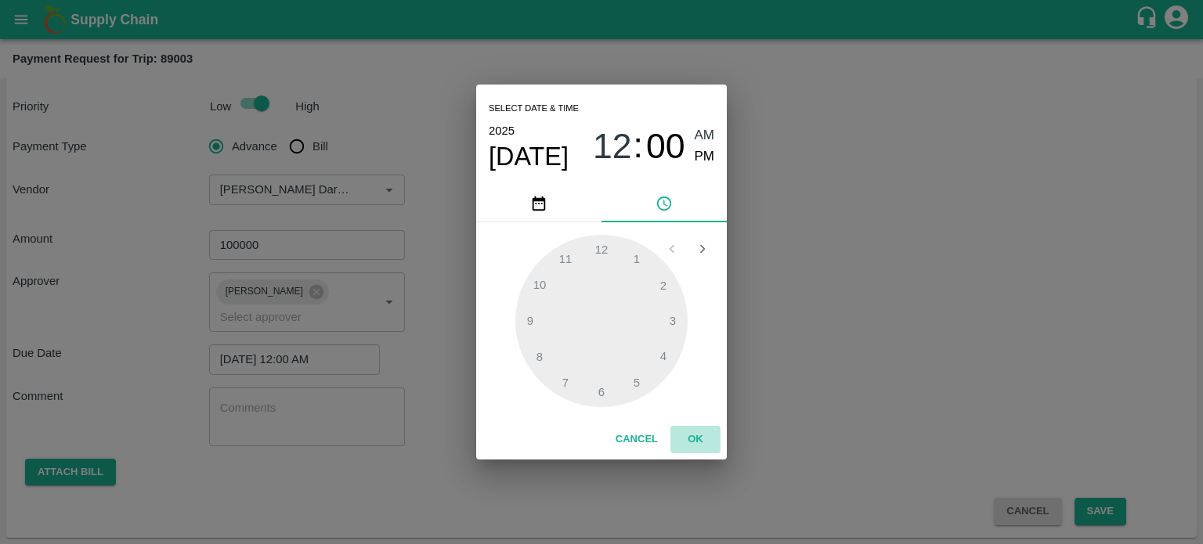
click at [696, 440] on button "OK" at bounding box center [695, 439] width 50 height 27
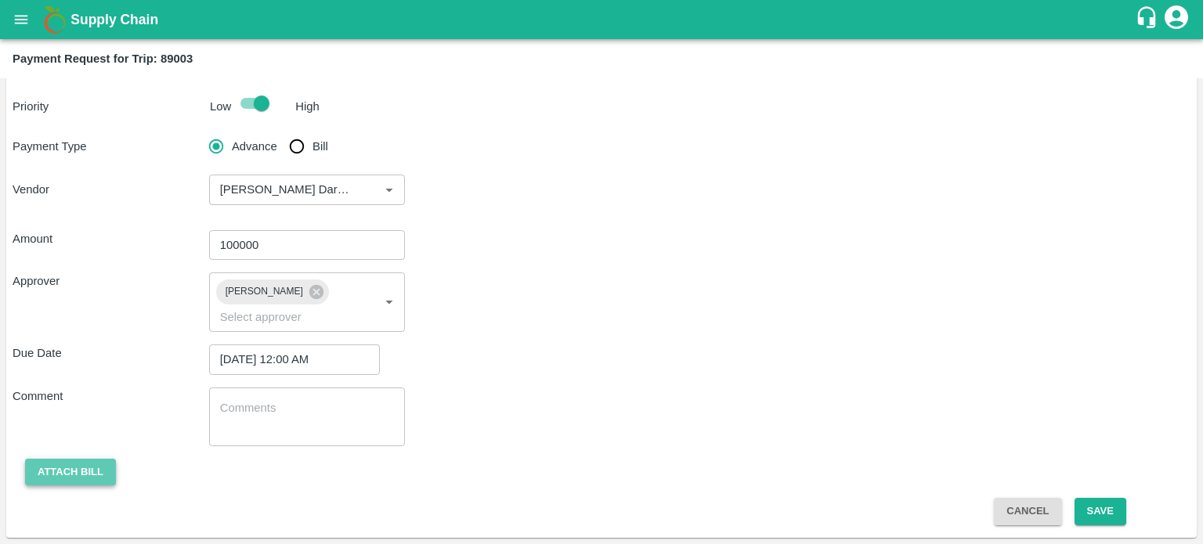
click at [78, 469] on button "Attach bill" at bounding box center [70, 472] width 91 height 27
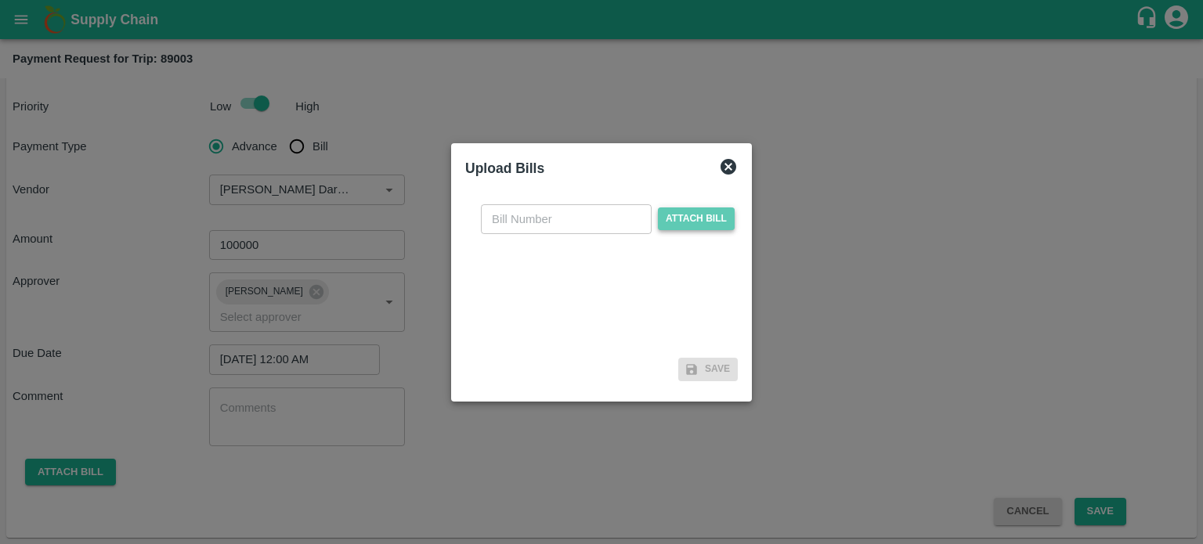
click at [684, 228] on span "Attach bill" at bounding box center [696, 218] width 77 height 23
click at [0, 0] on input "Attach bill" at bounding box center [0, 0] width 0 height 0
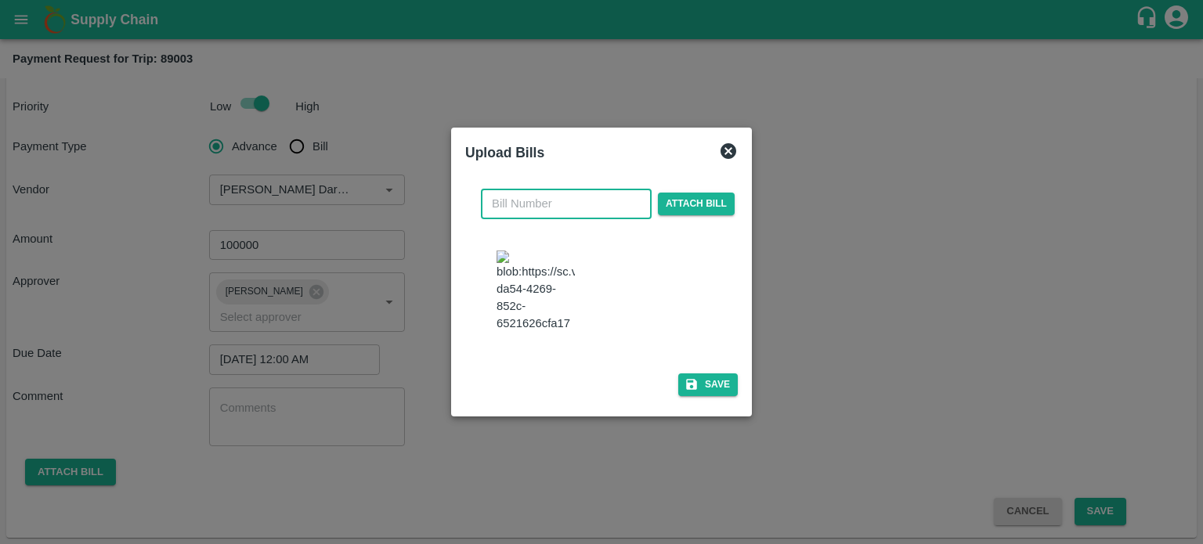
click at [535, 212] on input "text" at bounding box center [566, 204] width 171 height 30
type input "004"
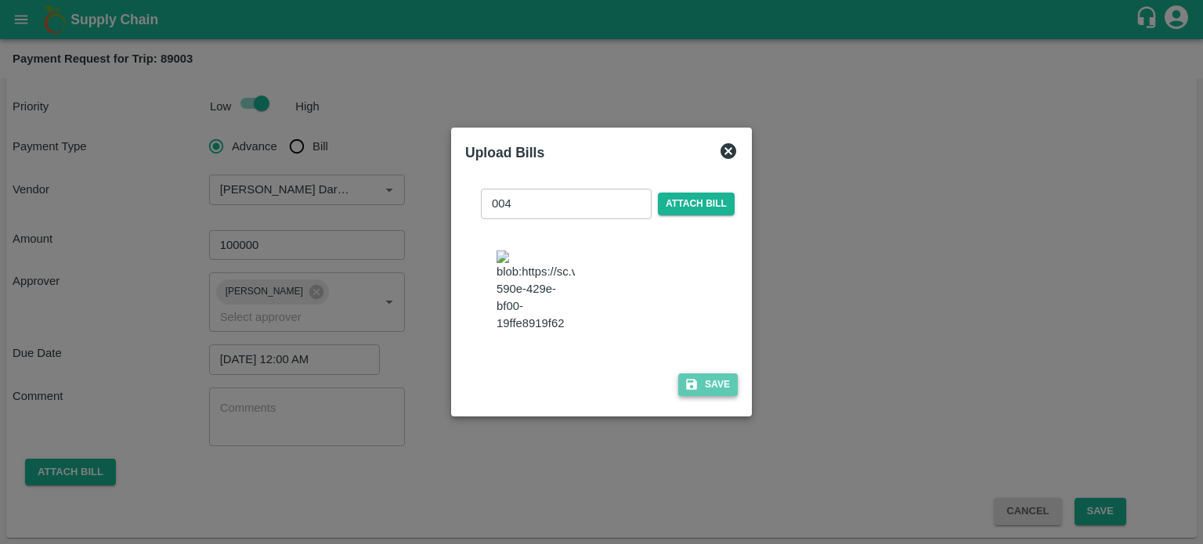
click at [702, 391] on button "Save" at bounding box center [708, 384] width 60 height 23
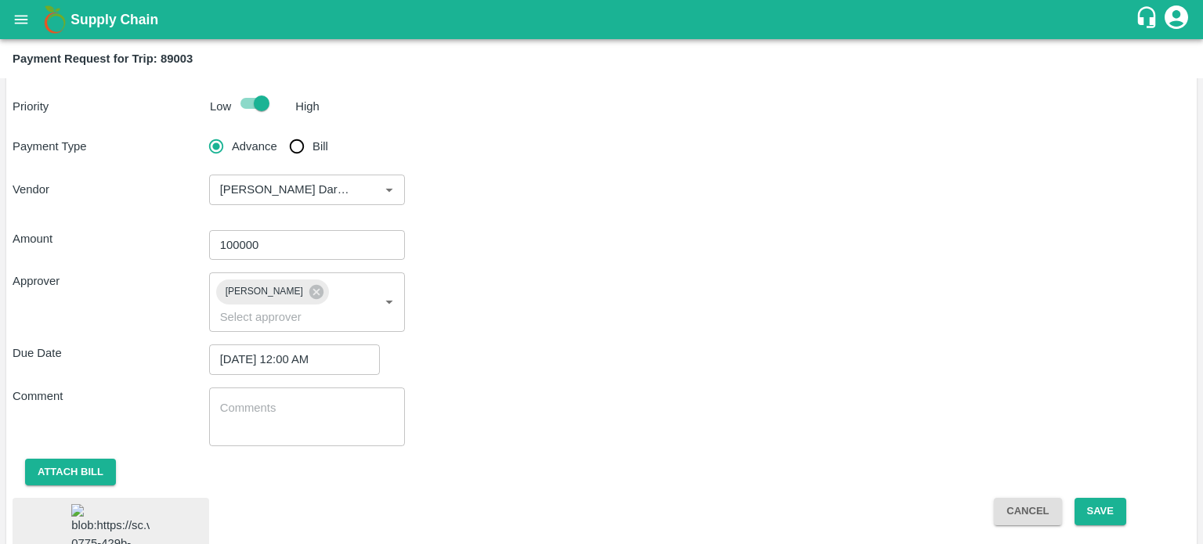
scroll to position [114, 0]
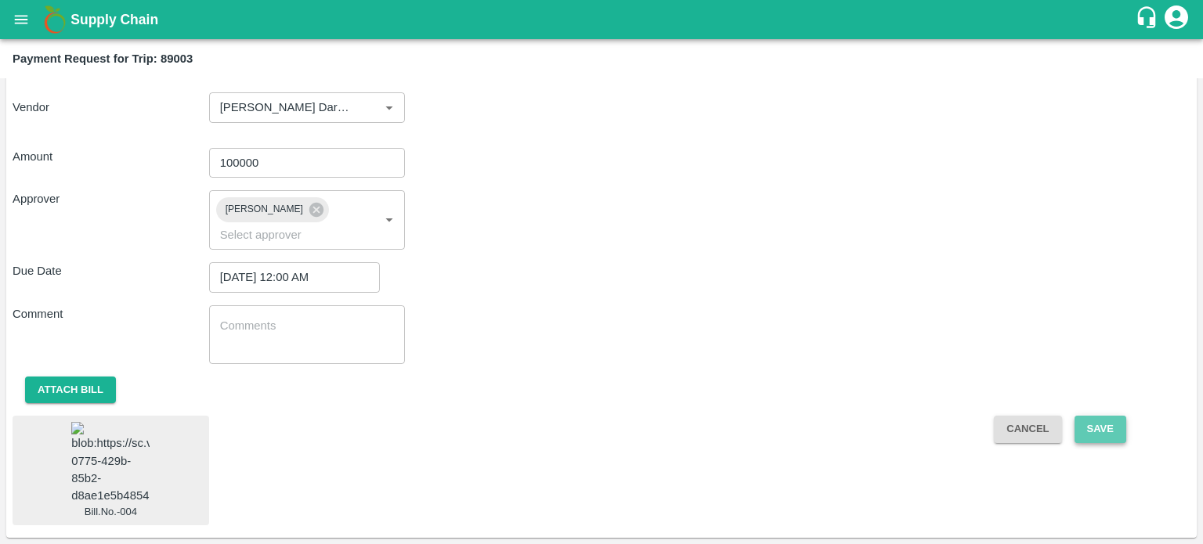
click at [1116, 419] on button "Save" at bounding box center [1100, 429] width 52 height 27
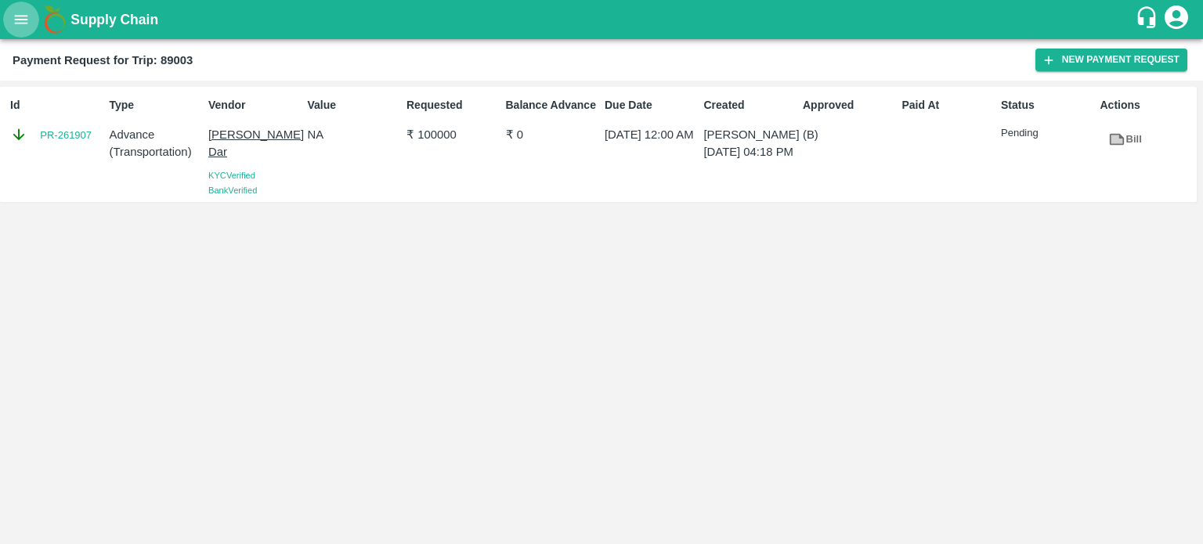
click at [16, 20] on icon "open drawer" at bounding box center [21, 19] width 17 height 17
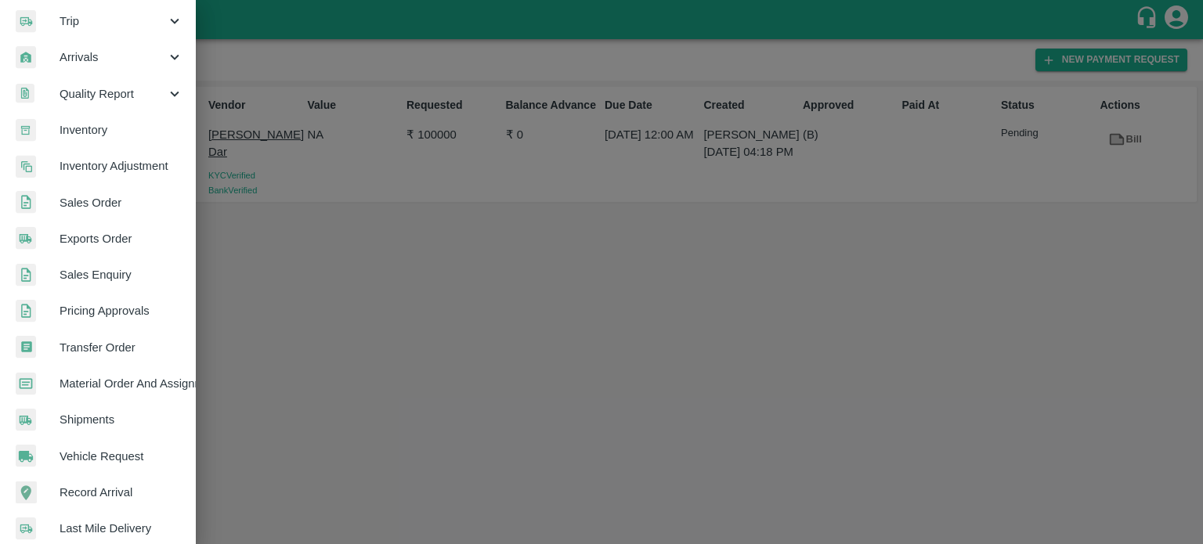
scroll to position [194, 0]
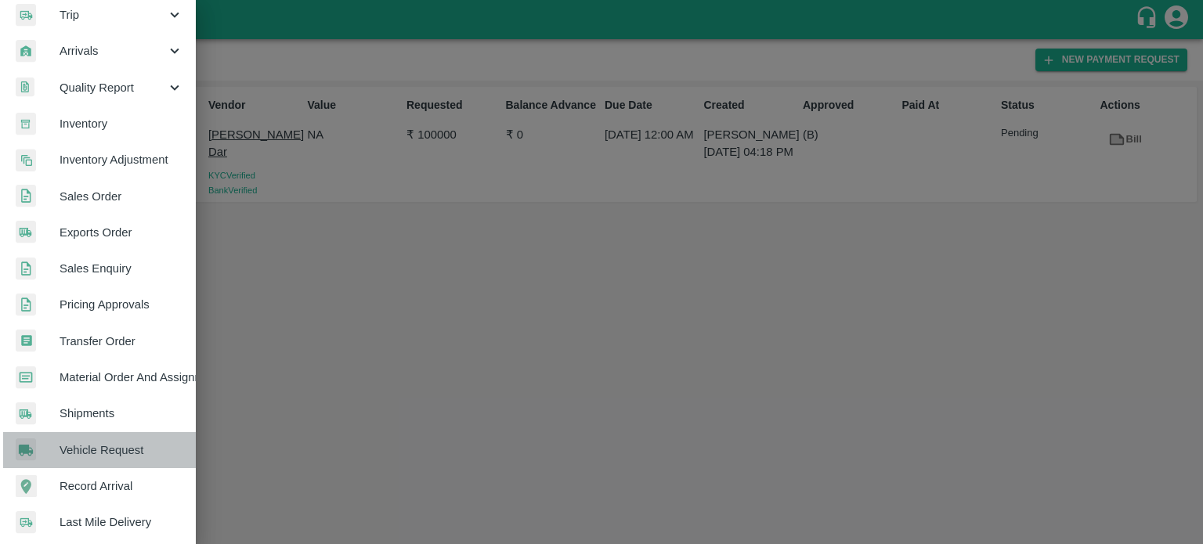
click at [103, 451] on span "Vehicle Request" at bounding box center [122, 450] width 124 height 17
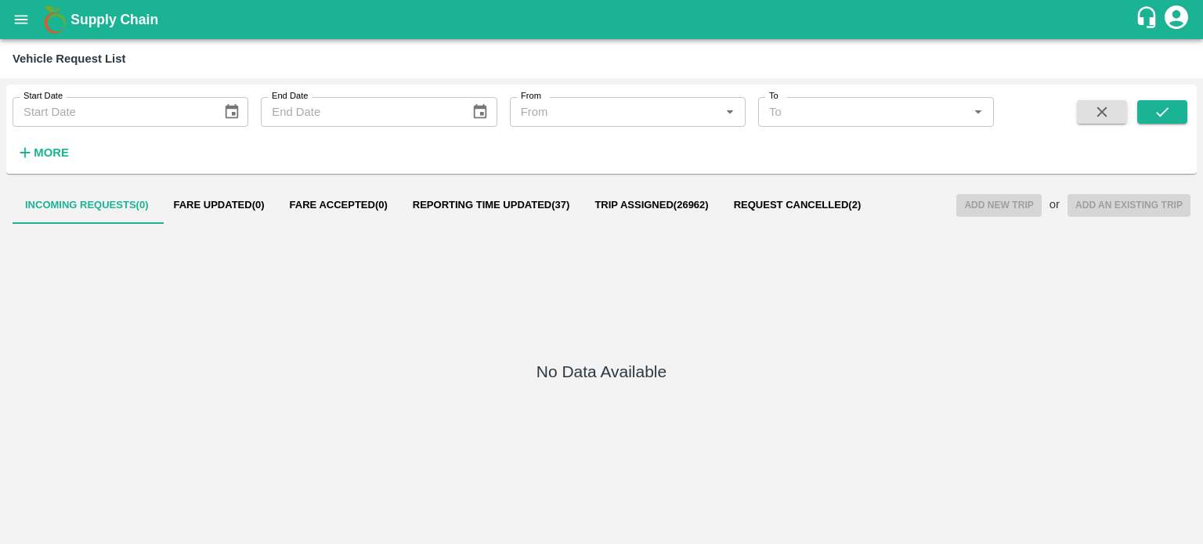
click at [516, 230] on div "No Data Available" at bounding box center [602, 374] width 1178 height 301
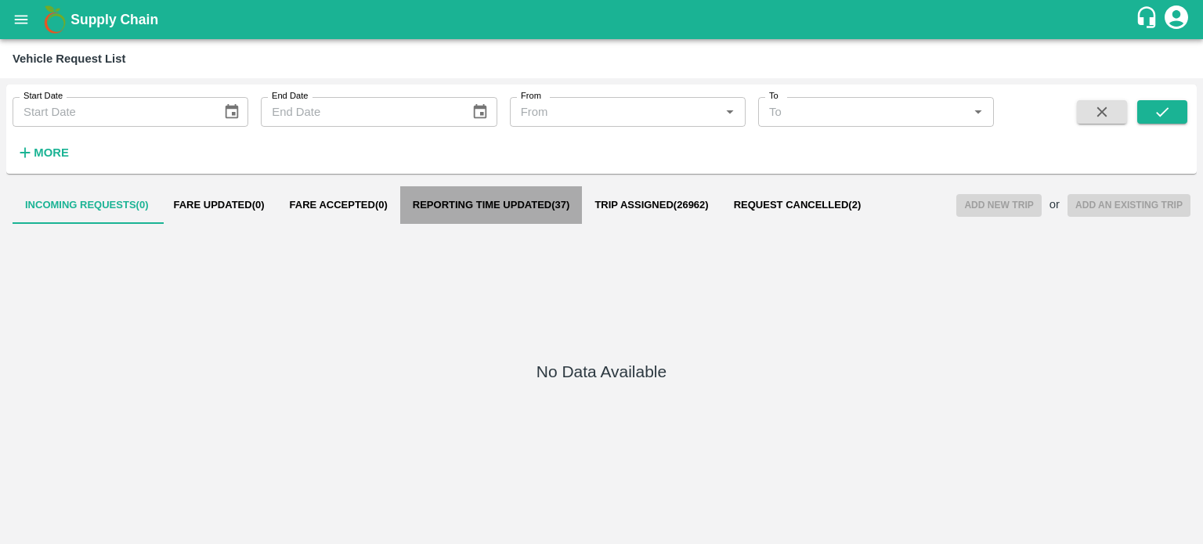
click at [517, 215] on button "Reporting Time Updated ( 37 )" at bounding box center [491, 205] width 182 height 38
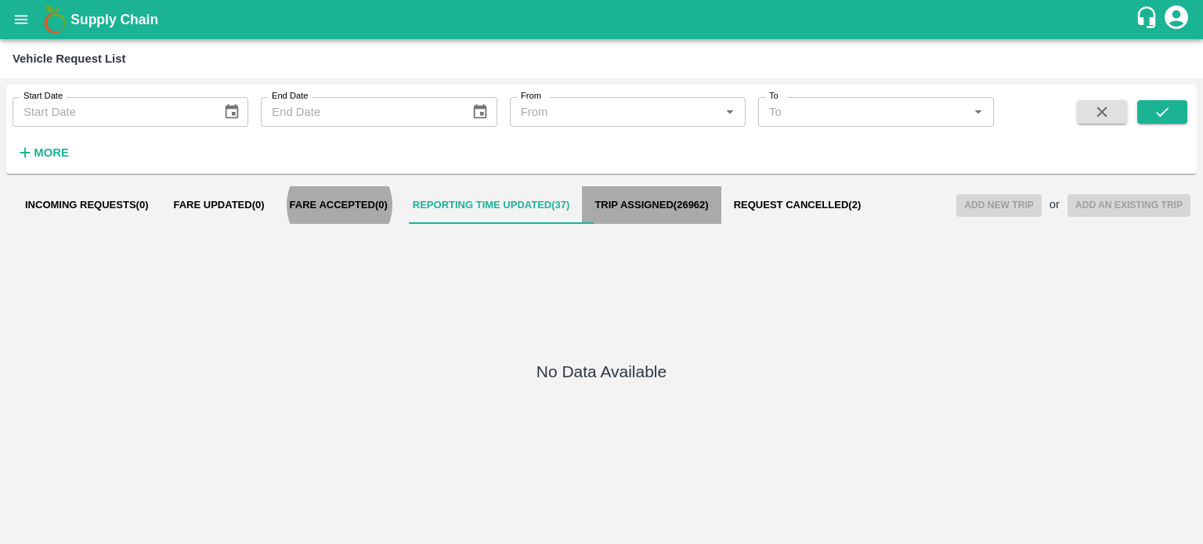
click at [669, 200] on span "Trip Assigned ( 26962 )" at bounding box center [651, 205] width 114 height 13
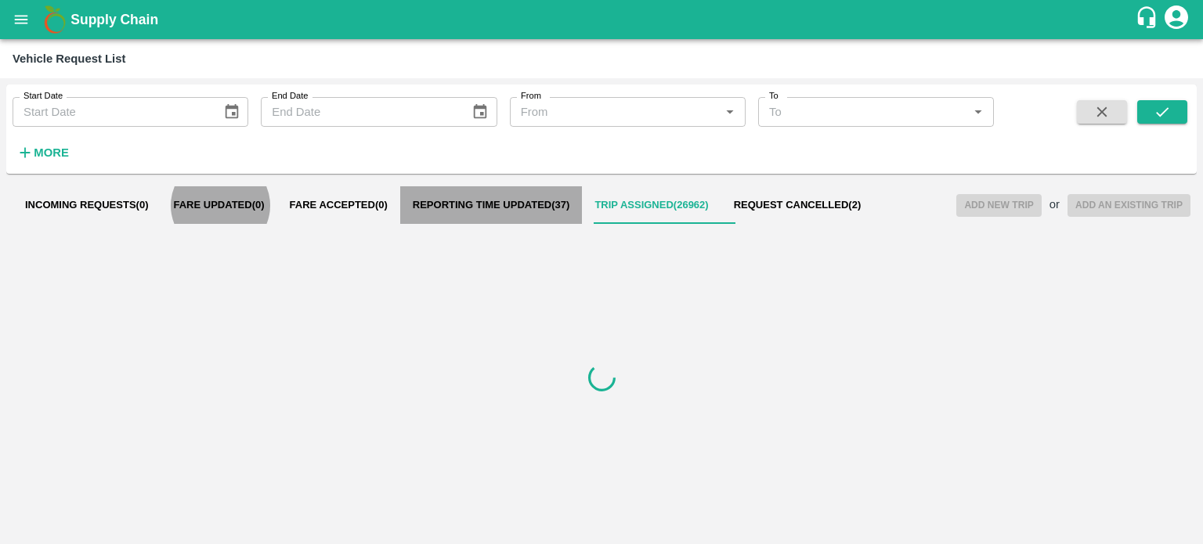
click at [505, 203] on span "Reporting Time Updated ( 37 )" at bounding box center [491, 205] width 157 height 13
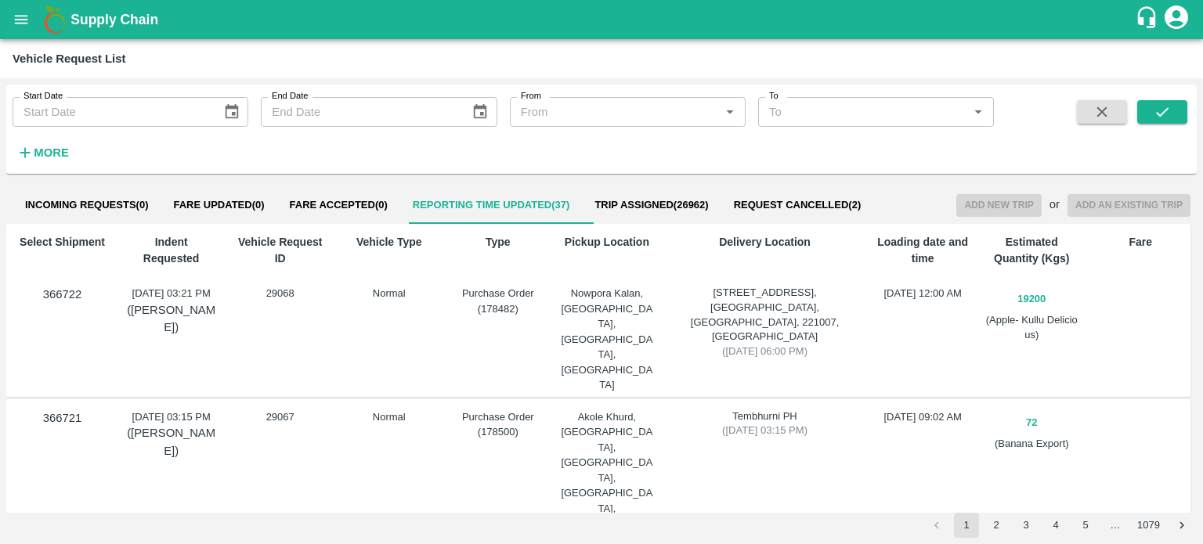
click at [355, 327] on div "Vehicle Type Normal" at bounding box center [386, 310] width 98 height 165
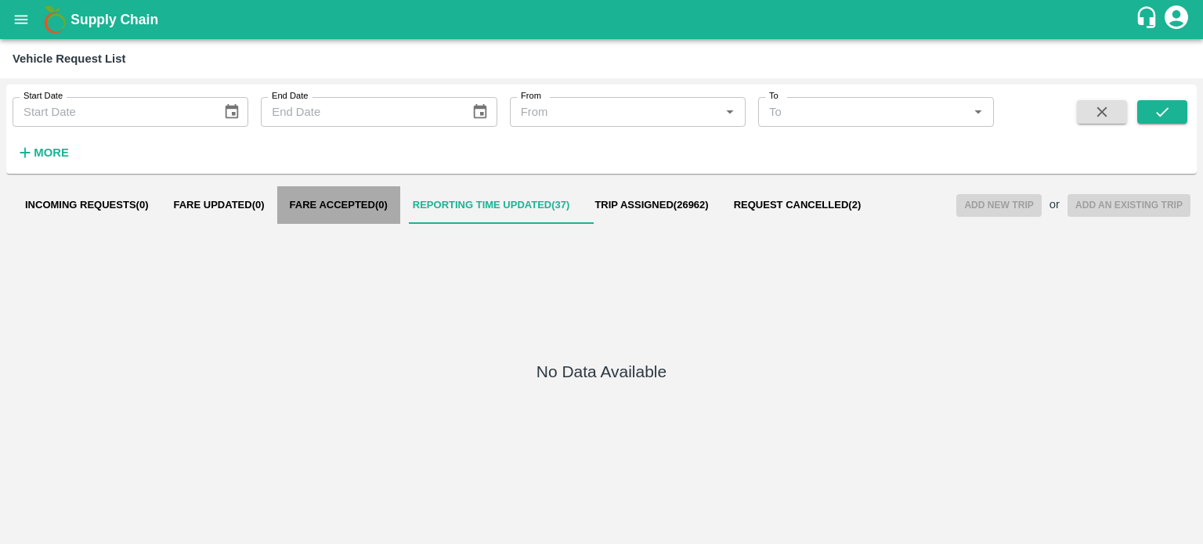
click at [352, 198] on button "Fare Accepted ( 0 )" at bounding box center [338, 205] width 123 height 38
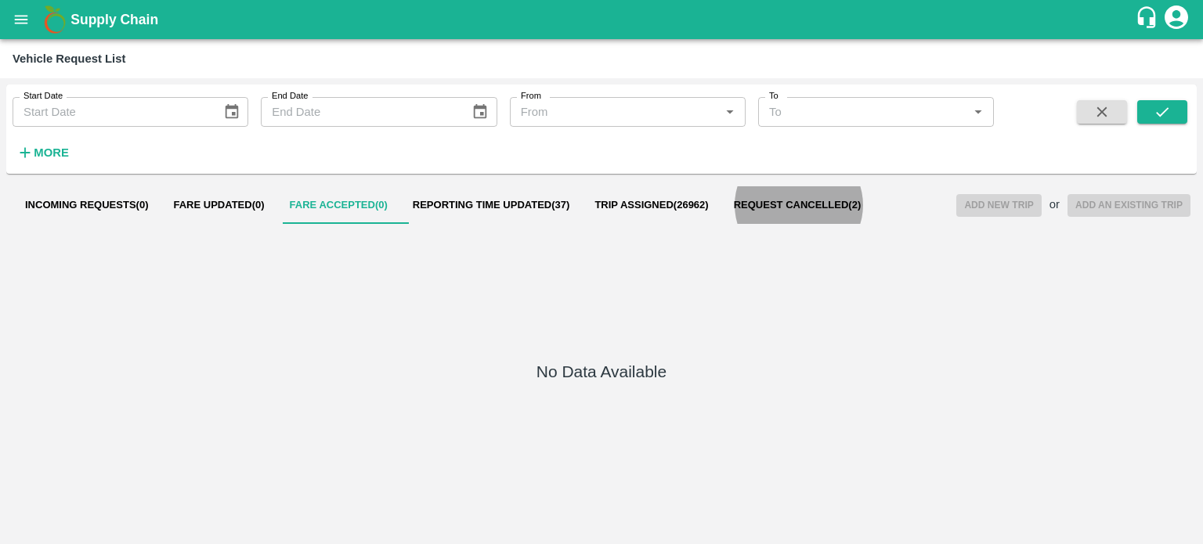
click at [536, 204] on span "Reporting Time Updated ( 37 )" at bounding box center [491, 205] width 157 height 13
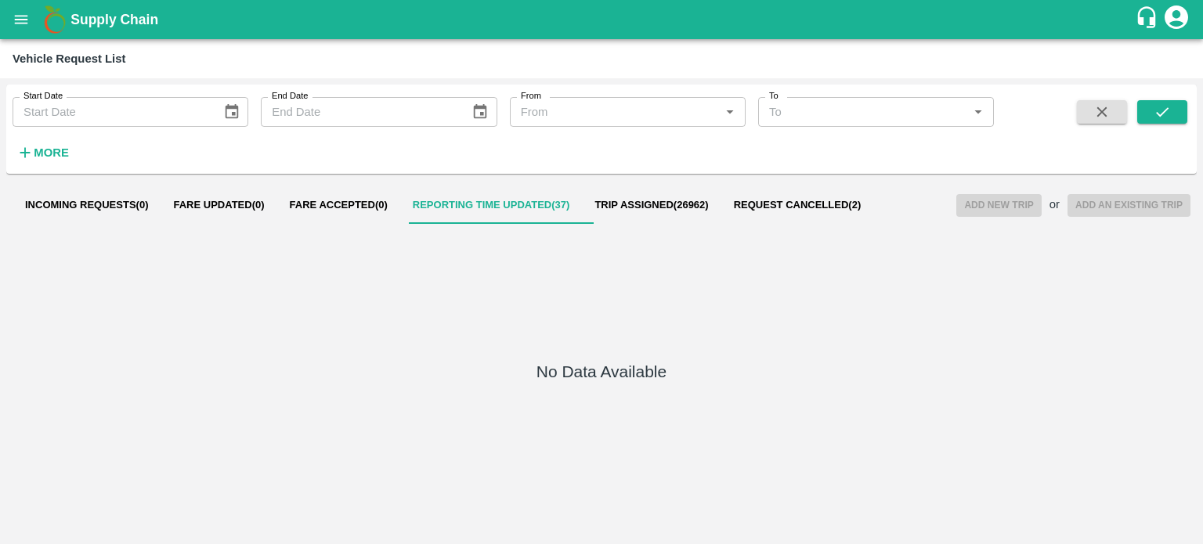
click at [658, 380] on h5 "No Data Available" at bounding box center [601, 372] width 130 height 22
click at [354, 200] on span "Fare Accepted ( 0 )" at bounding box center [339, 205] width 98 height 13
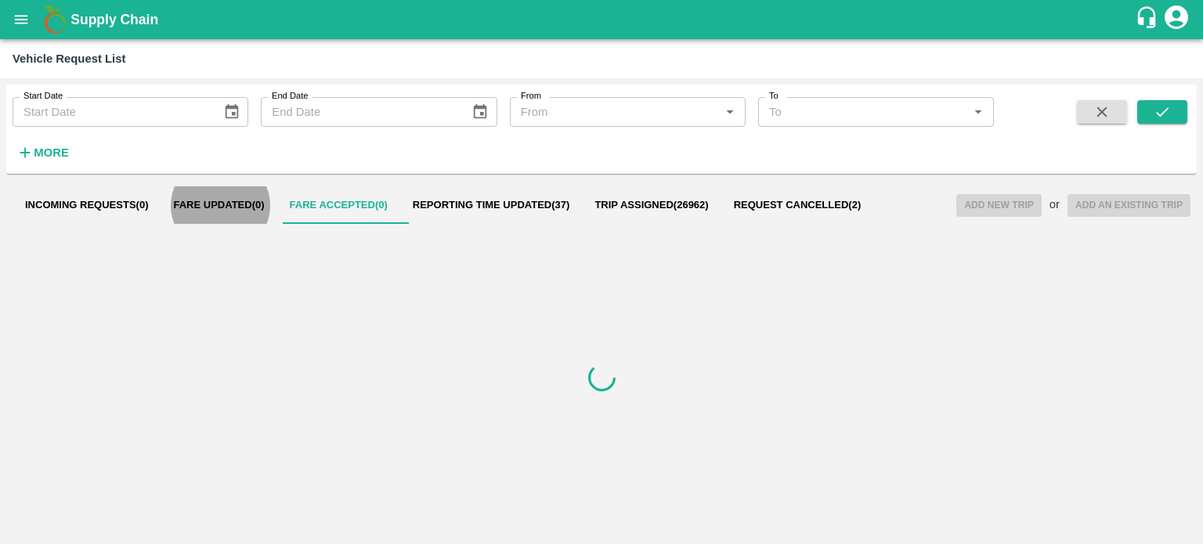
click at [466, 207] on span "Reporting Time Updated ( 37 )" at bounding box center [491, 205] width 157 height 13
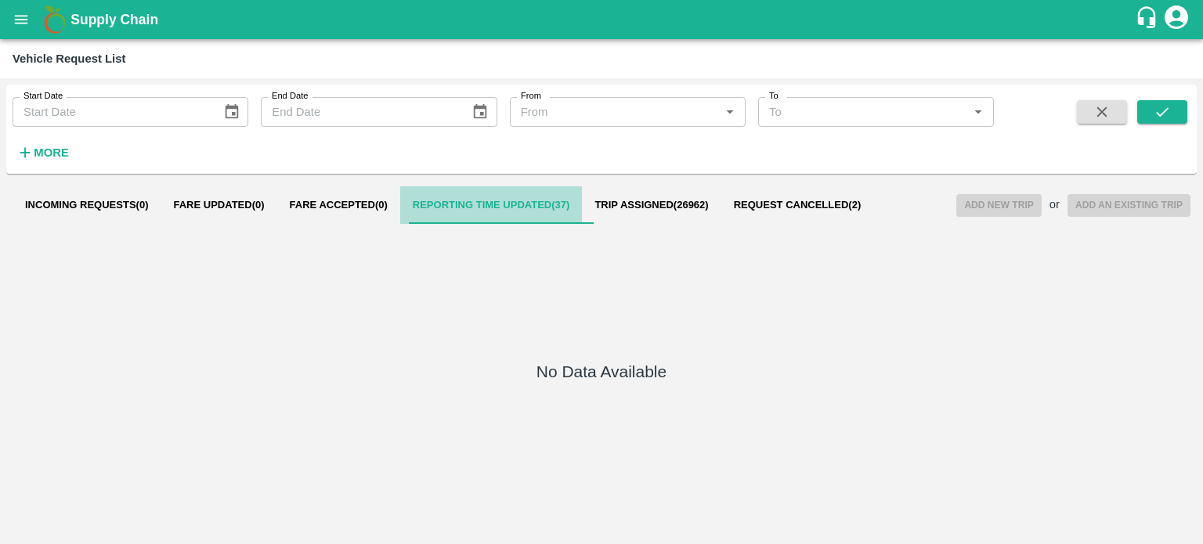
click at [466, 207] on span "Reporting Time Updated ( 37 )" at bounding box center [491, 205] width 157 height 13
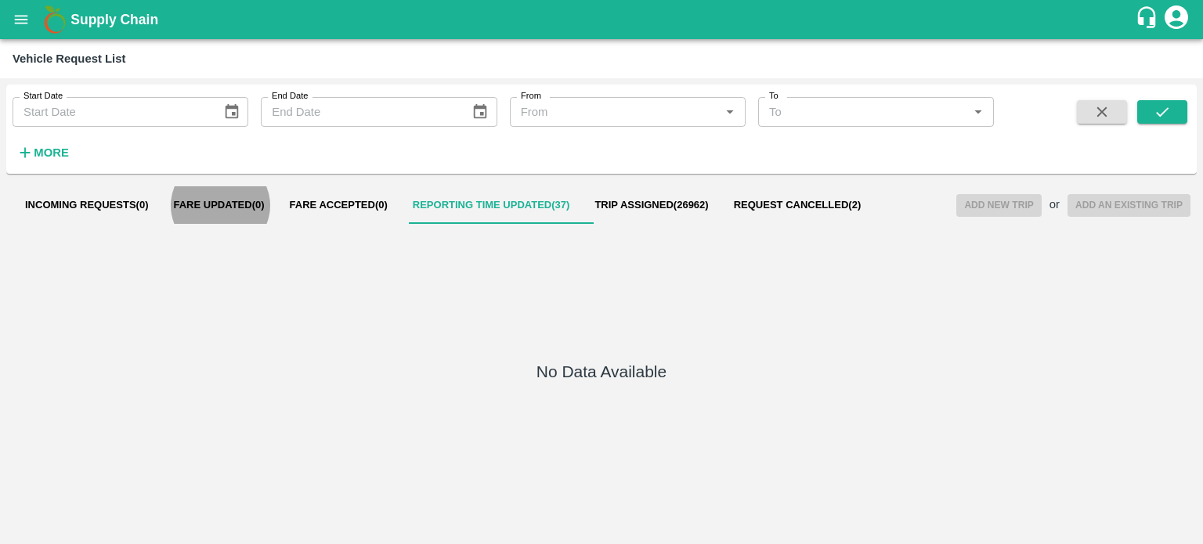
click at [336, 189] on button "Fare Accepted ( 0 )" at bounding box center [338, 205] width 123 height 38
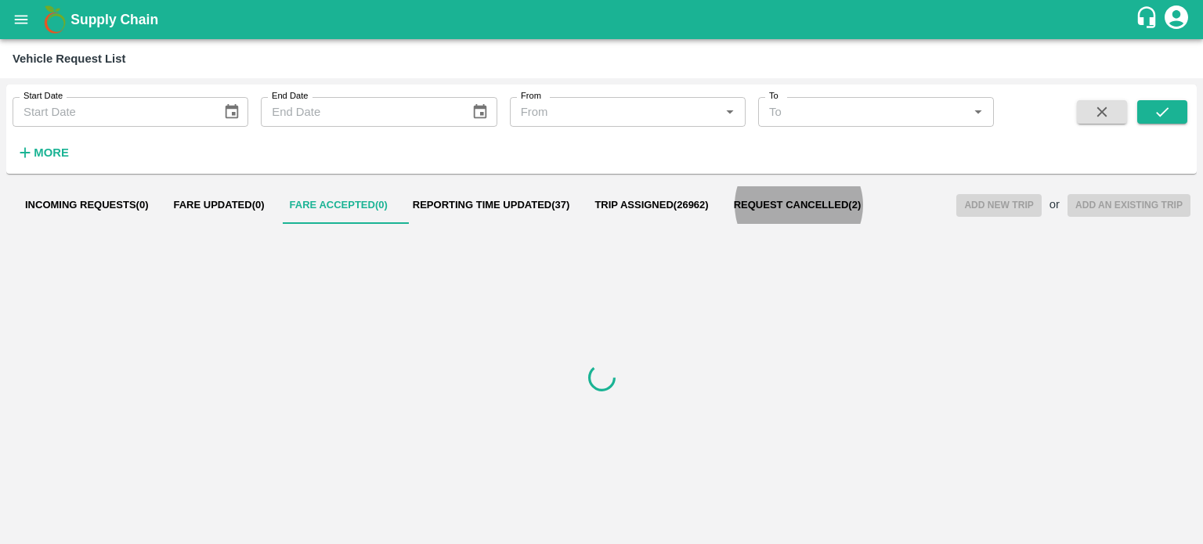
click at [474, 222] on button "Reporting Time Updated ( 37 )" at bounding box center [491, 205] width 182 height 38
